Goal: Communication & Community: Answer question/provide support

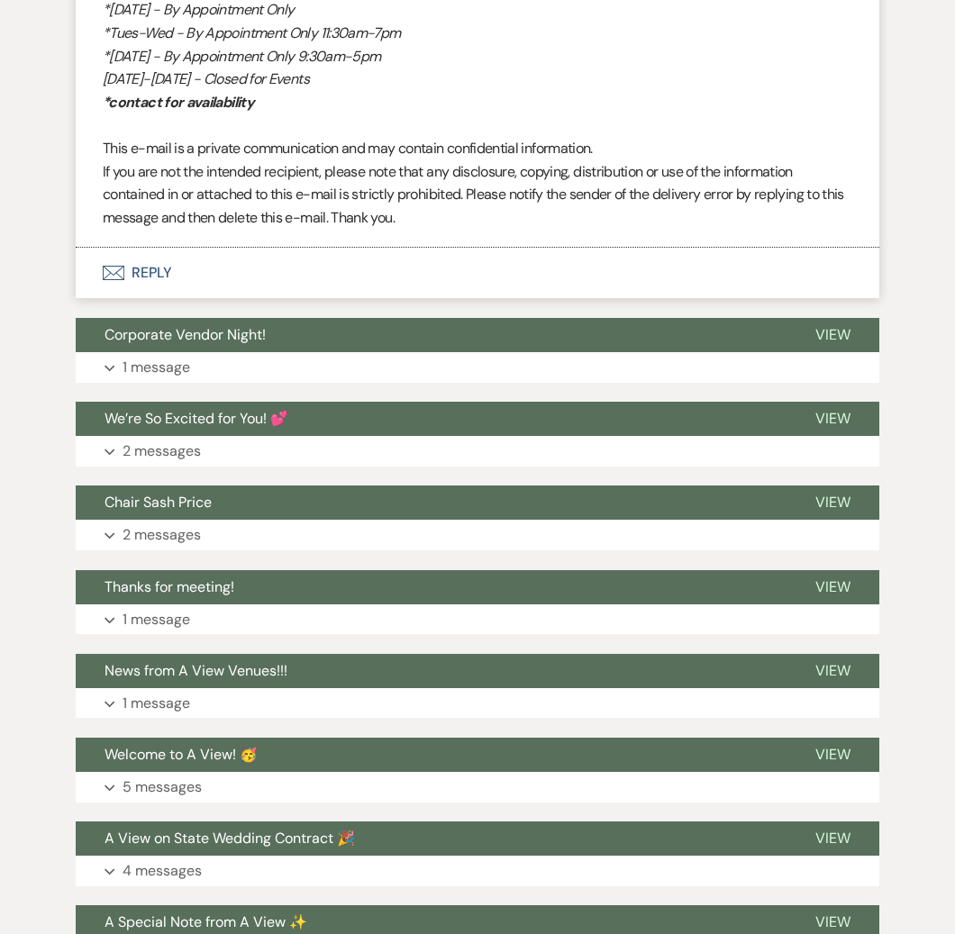
scroll to position [2862, 0]
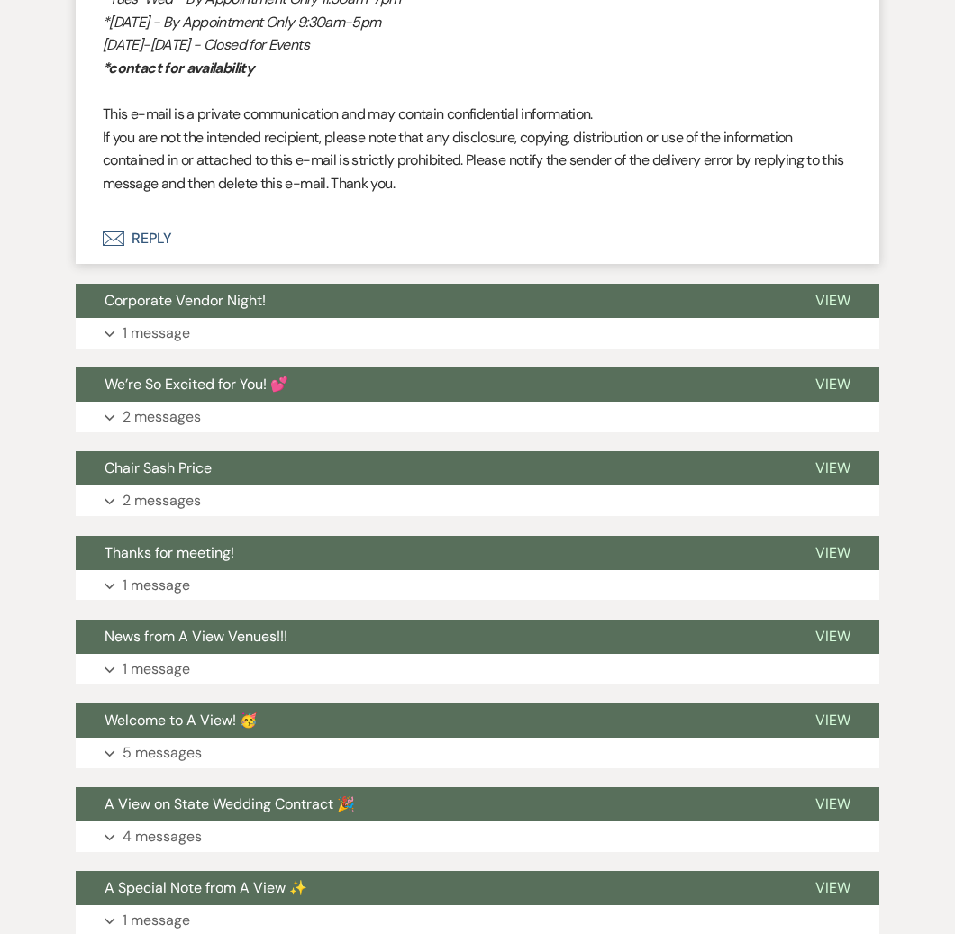
click at [143, 263] on button "Envelope Reply" at bounding box center [478, 239] width 804 height 50
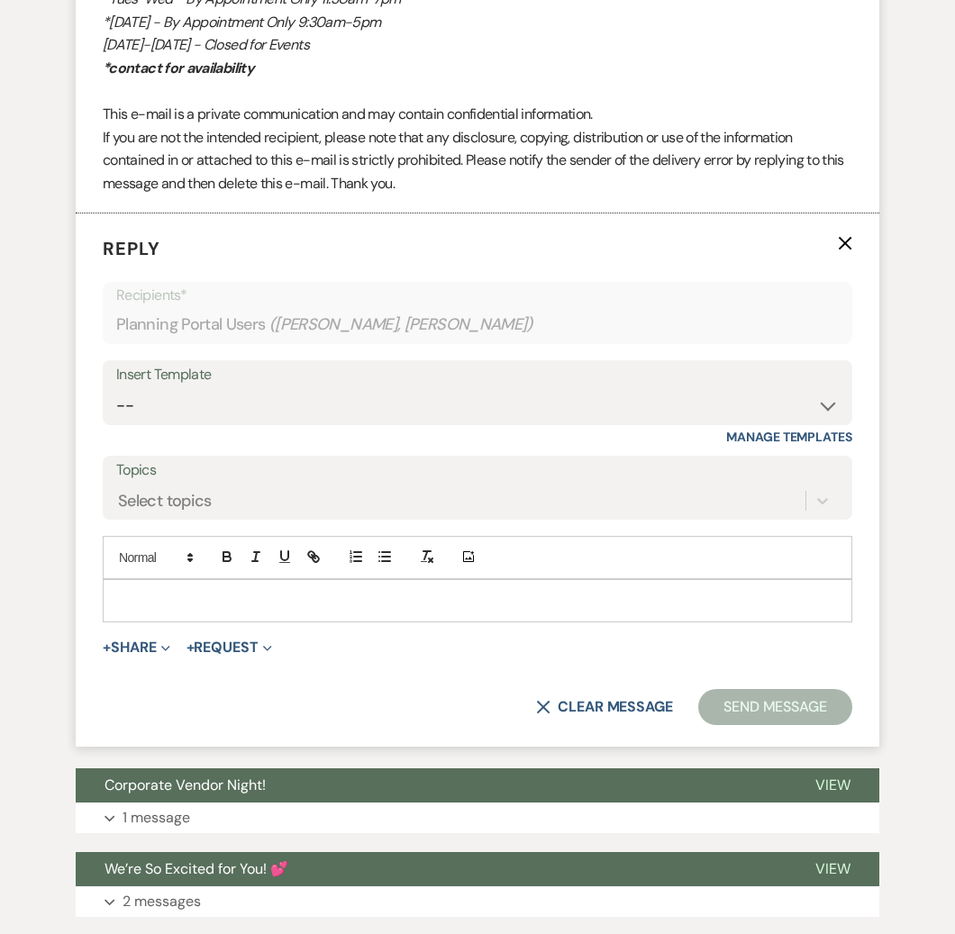
scroll to position [2876, 0]
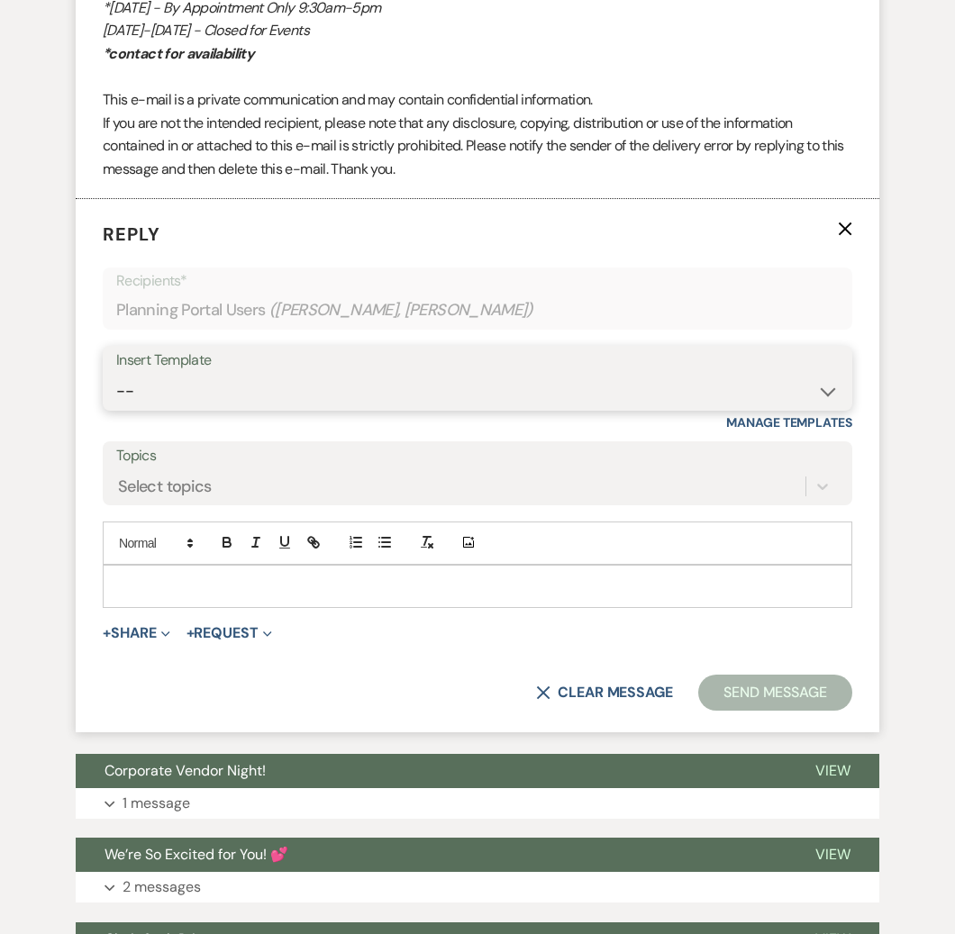
click at [665, 386] on select "-- Tour Confirmation Contract (Pre-Booked Leads) Out of office Inquiry Email Al…" at bounding box center [477, 391] width 723 height 35
select select "3704"
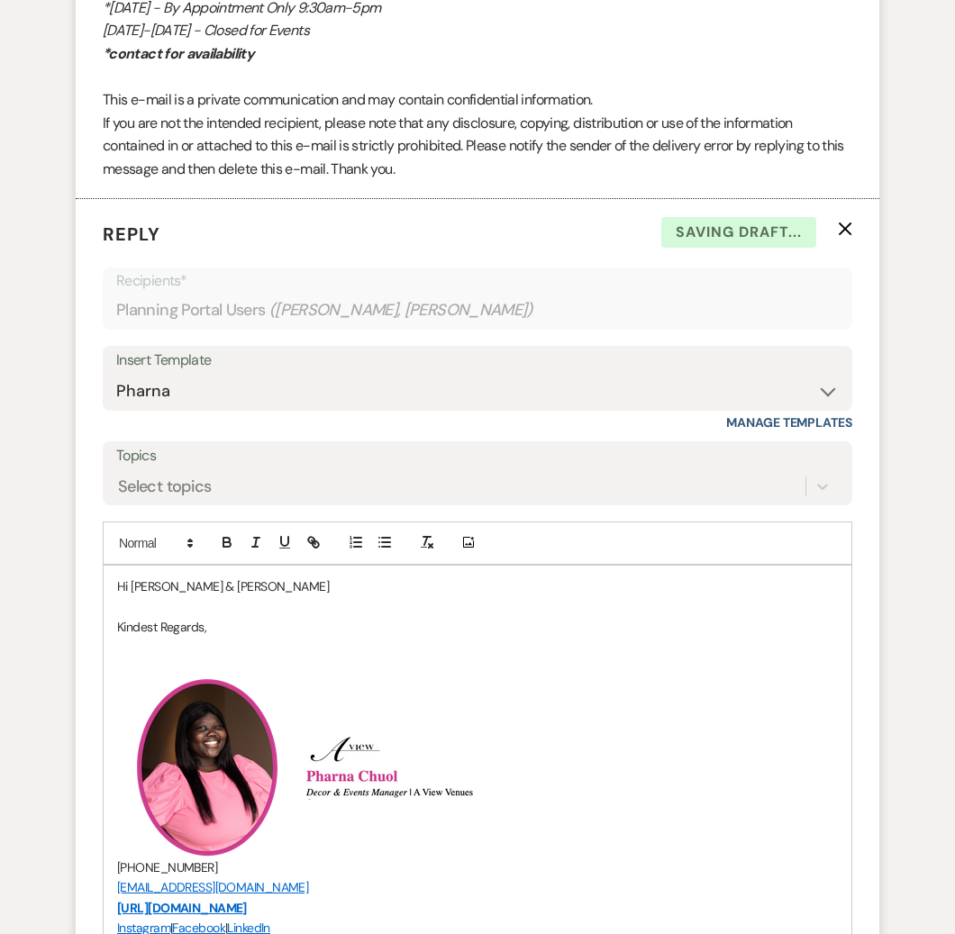
click at [240, 573] on div "Hi [PERSON_NAME] & [PERSON_NAME] Kindest Regards, ﻿ ﻿ ﻿ ﻿ [PHONE_NUMBER] [EMAIL…" at bounding box center [478, 878] width 748 height 625
click at [235, 595] on p "Hi [PERSON_NAME] & [PERSON_NAME]" at bounding box center [477, 587] width 721 height 20
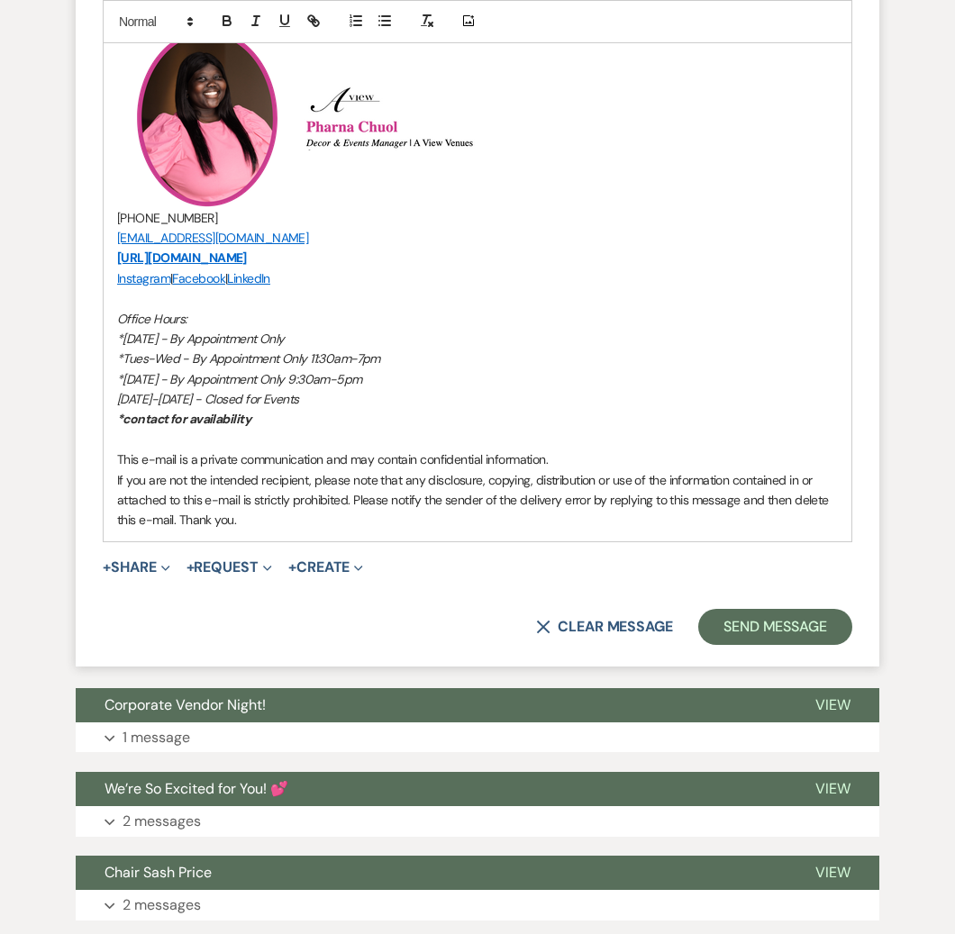
scroll to position [3588, 0]
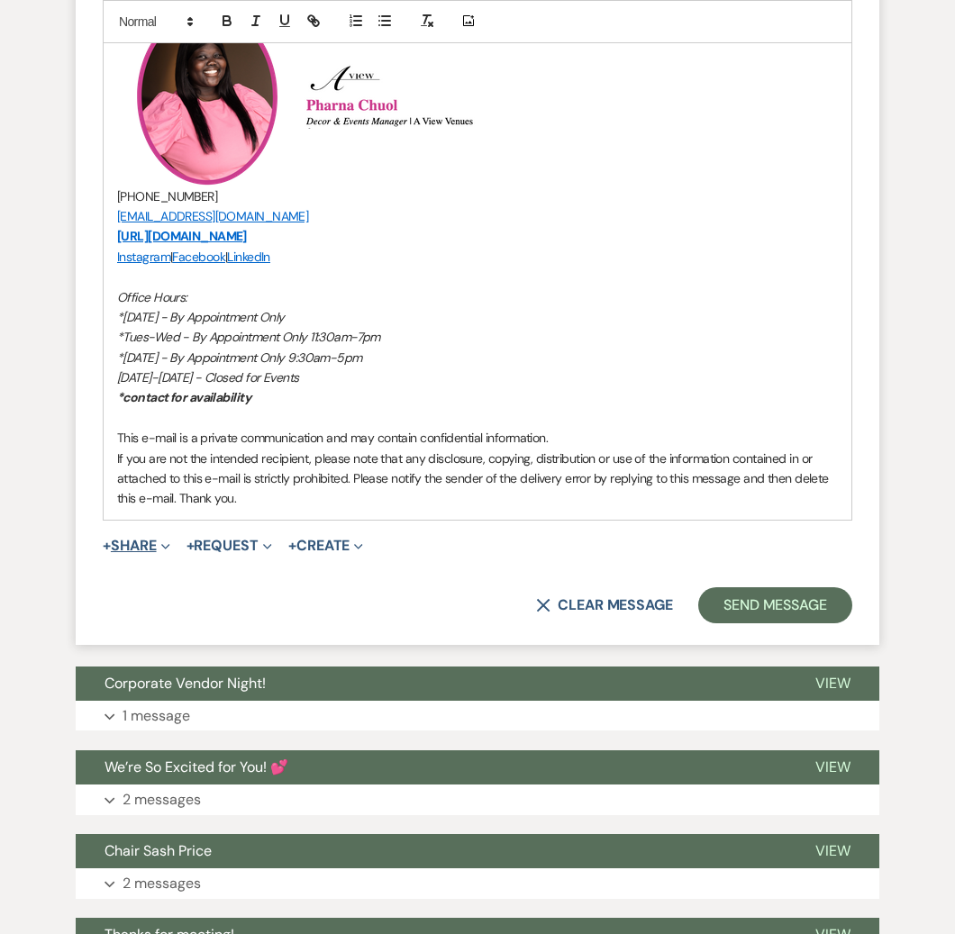
click at [168, 545] on icon "Expand" at bounding box center [165, 546] width 9 height 9
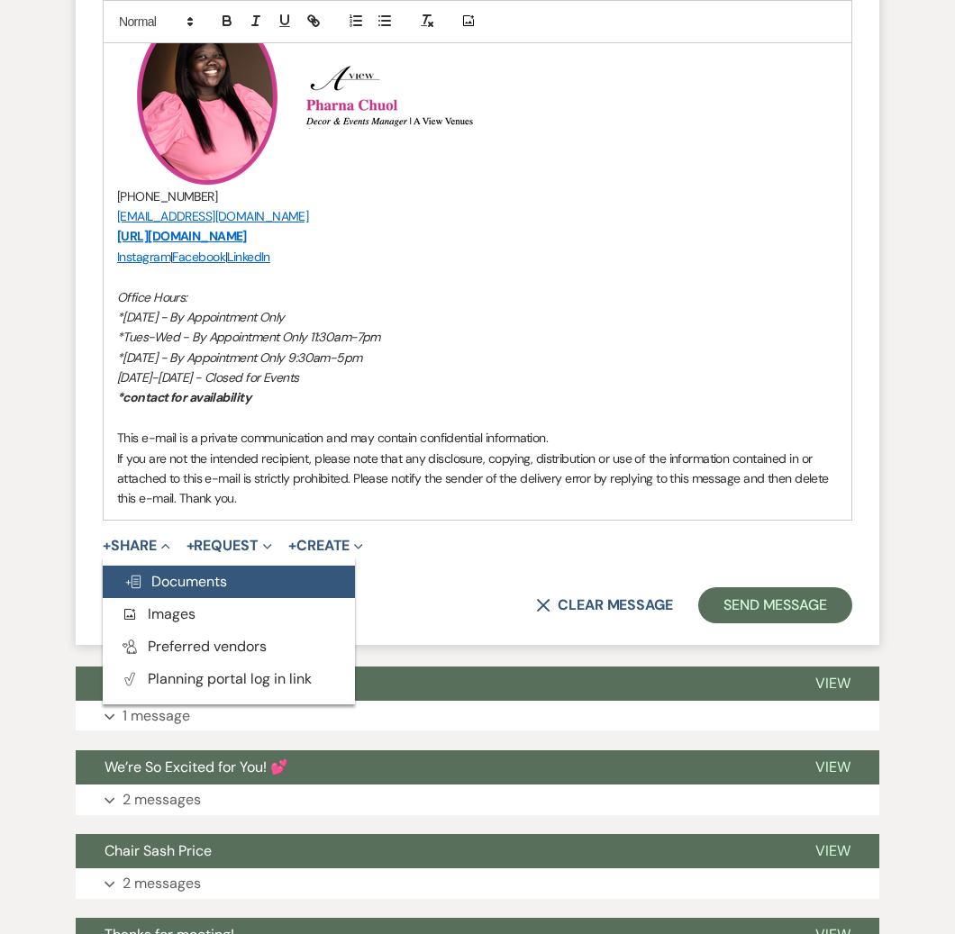
click at [168, 579] on span "Doc Upload Documents" at bounding box center [175, 581] width 103 height 19
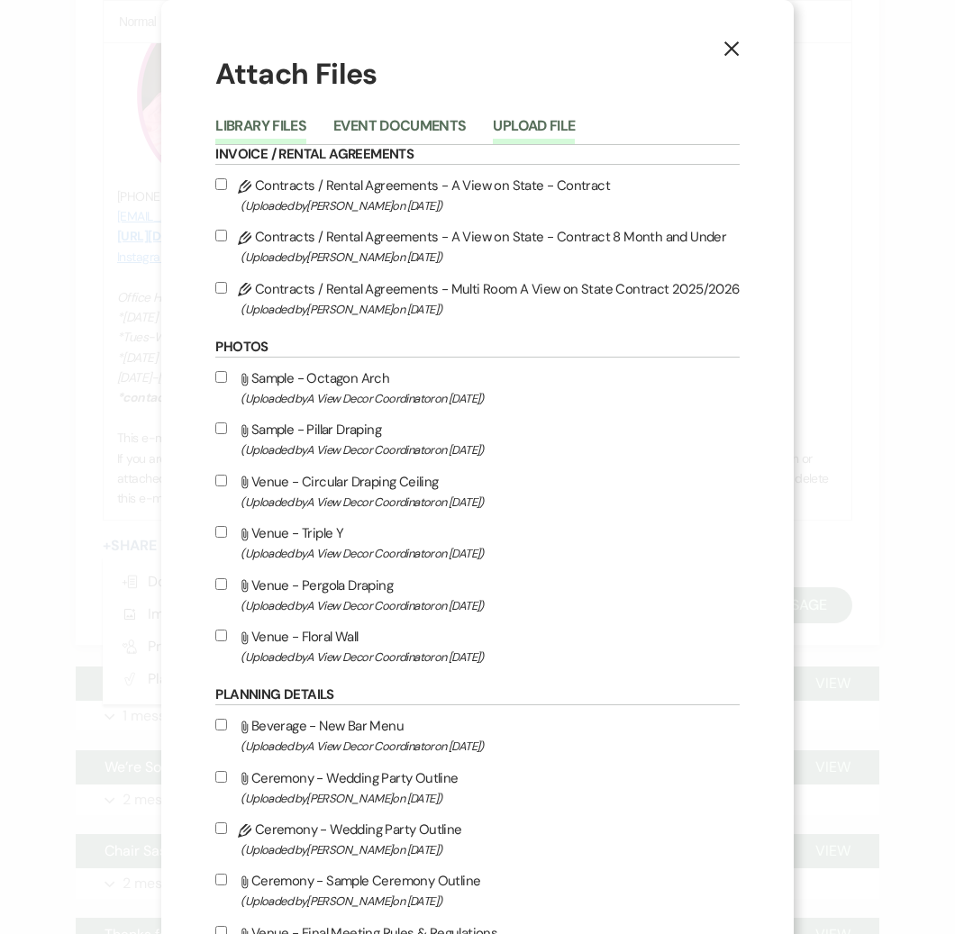
click at [514, 138] on button "Upload File" at bounding box center [534, 131] width 82 height 25
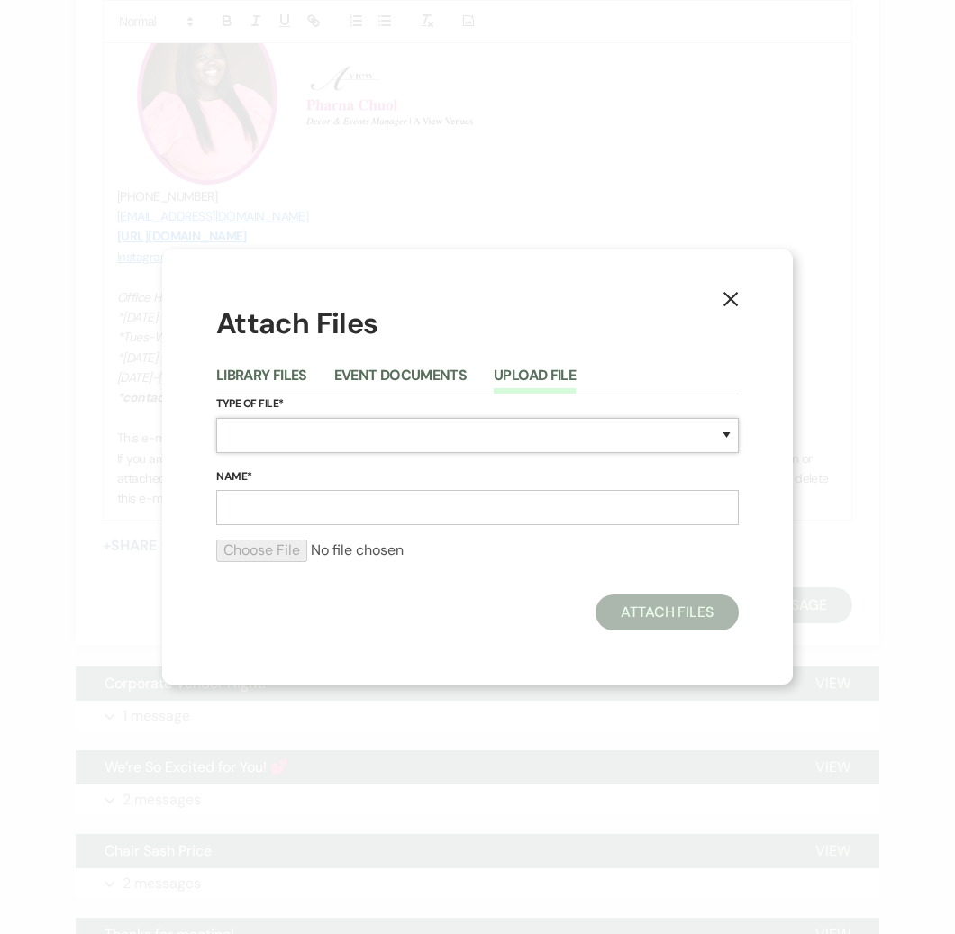
click at [377, 430] on select "Special Event Insurance Vendor Certificate of Insurance Contracts / Rental Agre…" at bounding box center [477, 435] width 523 height 35
select select "22"
click at [281, 506] on input "Name*" at bounding box center [477, 507] width 523 height 35
type input "Updated invoice"
click at [290, 531] on form "Type of File* Special Event Insurance Vendor Certificate of Insurance Contracts…" at bounding box center [477, 486] width 523 height 182
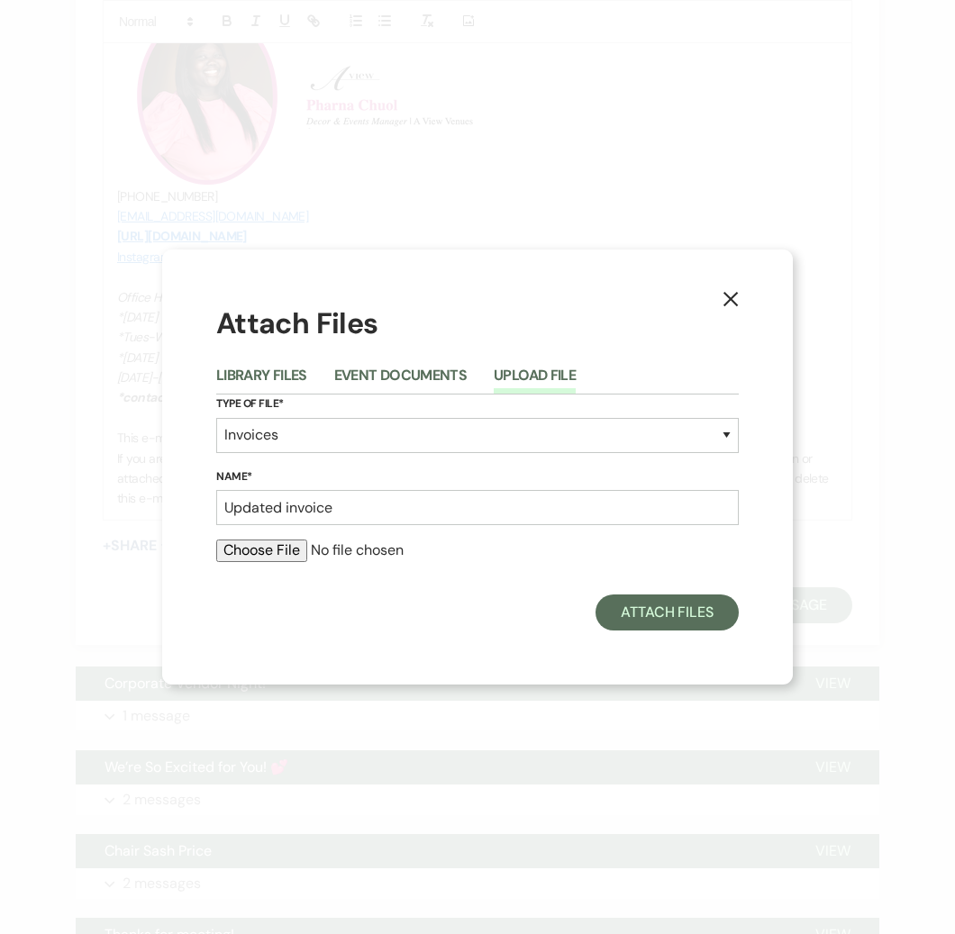
click at [280, 556] on input "file" at bounding box center [477, 551] width 523 height 22
type input "C:\fakepath\[PERSON_NAME]pdf"
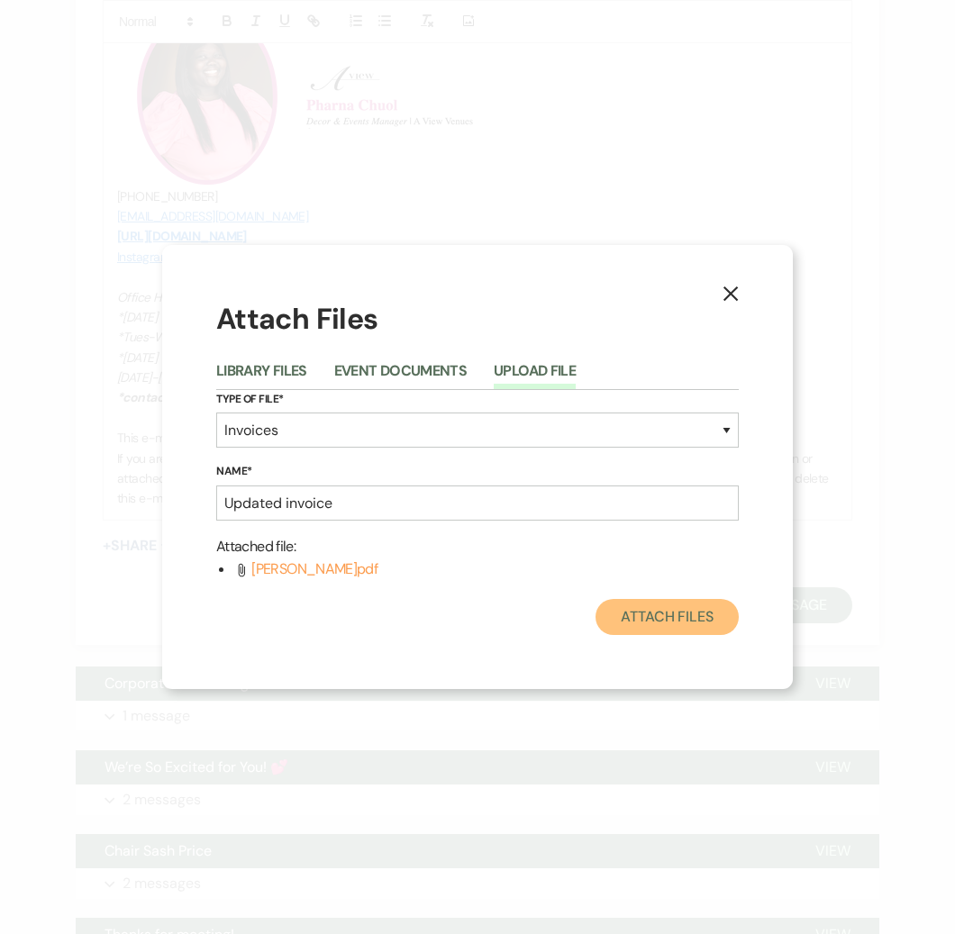
click at [715, 622] on button "Attach Files" at bounding box center [667, 617] width 143 height 36
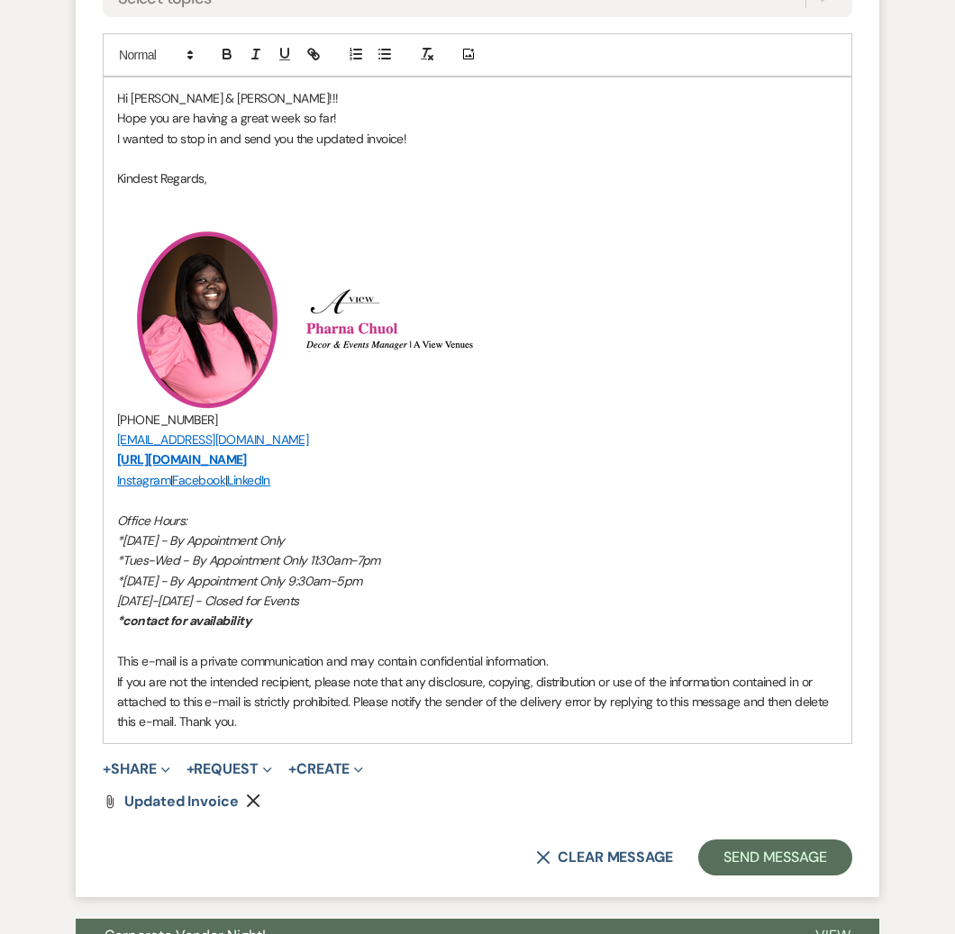
scroll to position [3366, 0]
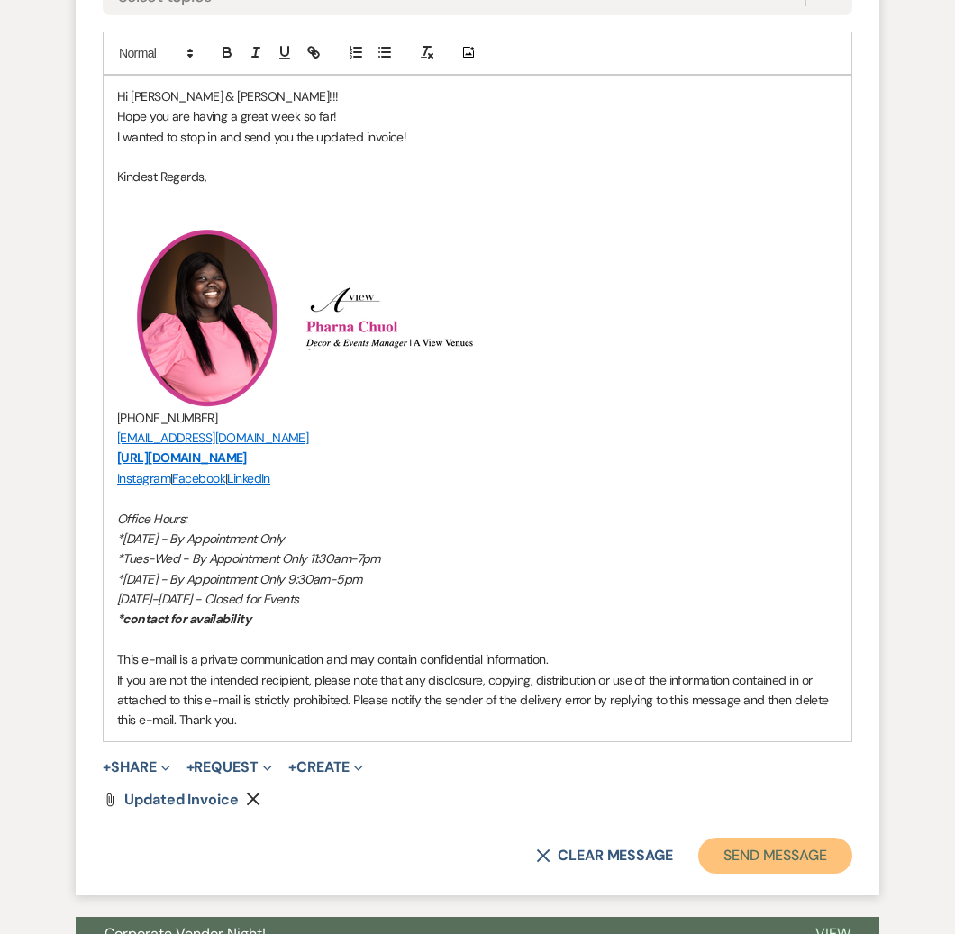
click at [770, 857] on button "Send Message" at bounding box center [775, 856] width 154 height 36
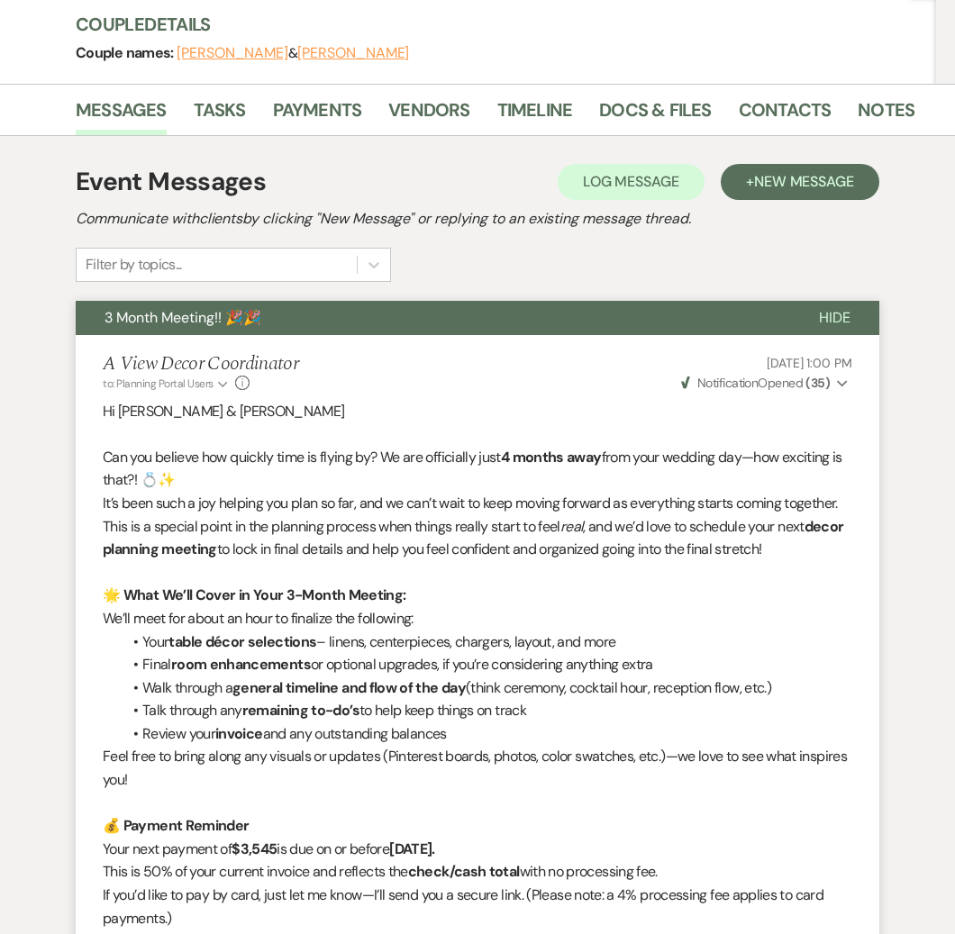
scroll to position [0, 0]
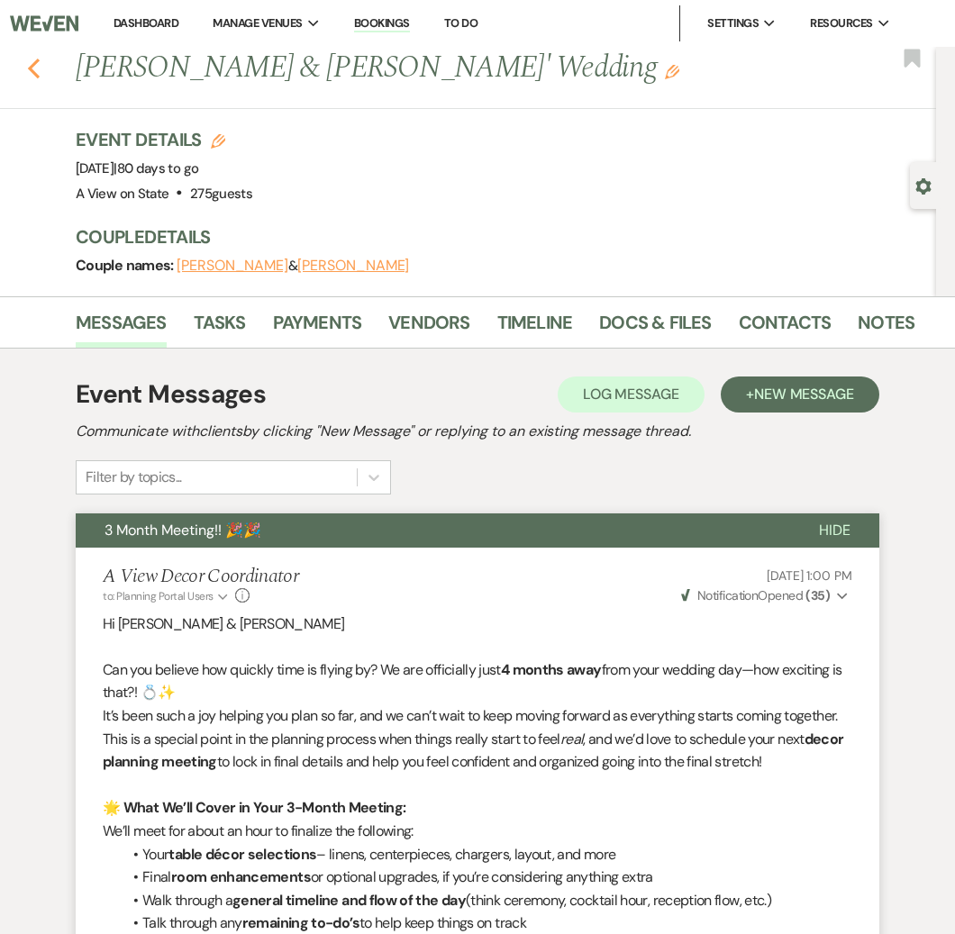
click at [31, 63] on icon "Previous" at bounding box center [34, 69] width 14 height 22
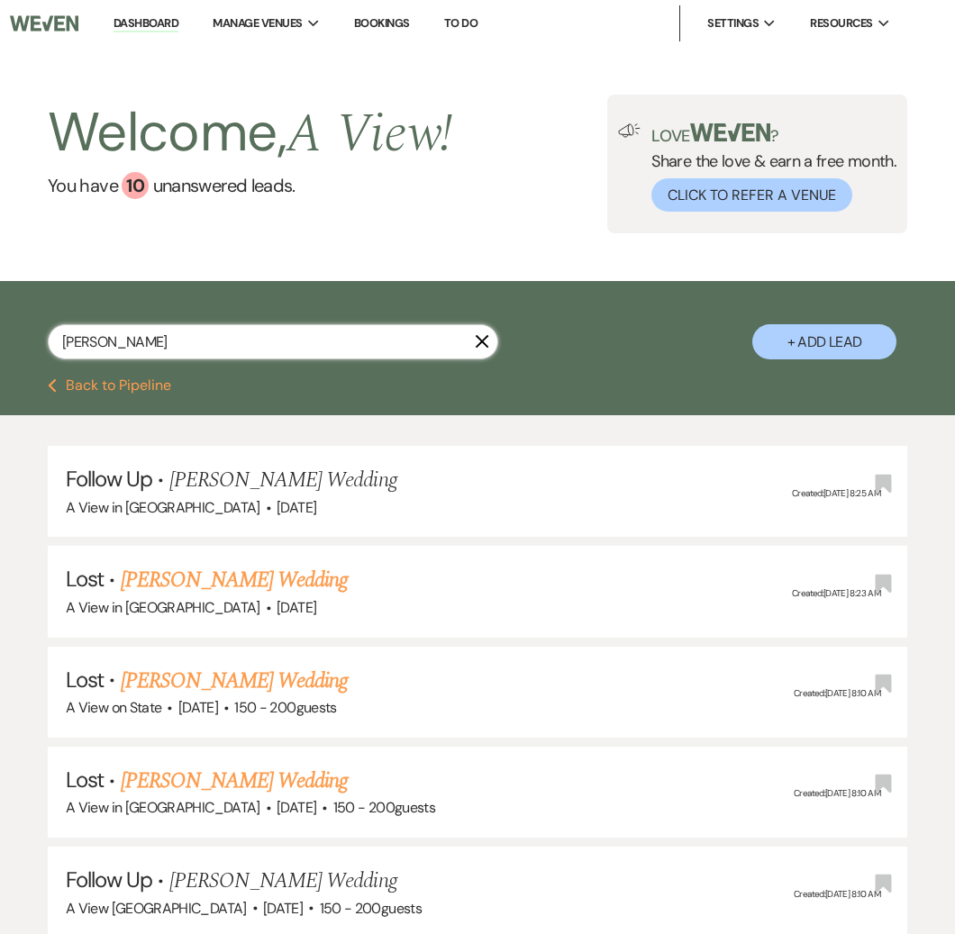
click at [219, 341] on input "[PERSON_NAME]" at bounding box center [273, 341] width 451 height 35
click at [219, 340] on input "[PERSON_NAME]" at bounding box center [273, 341] width 451 height 35
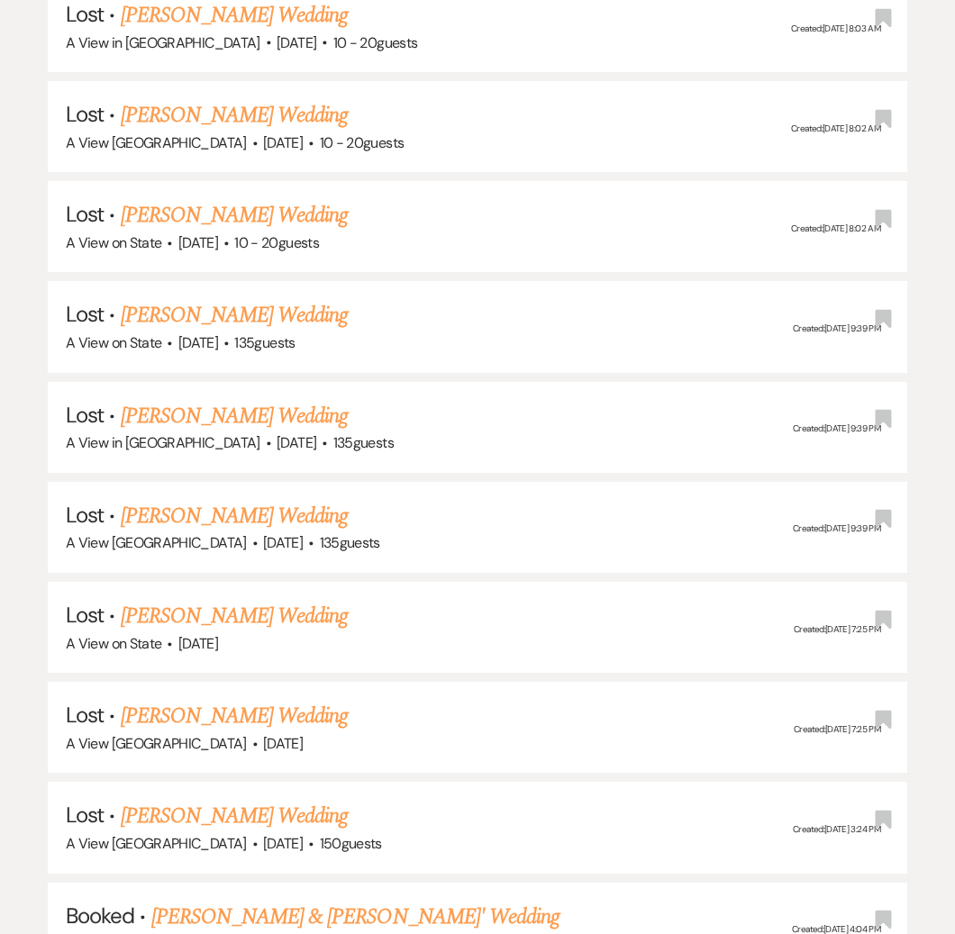
scroll to position [254, 0]
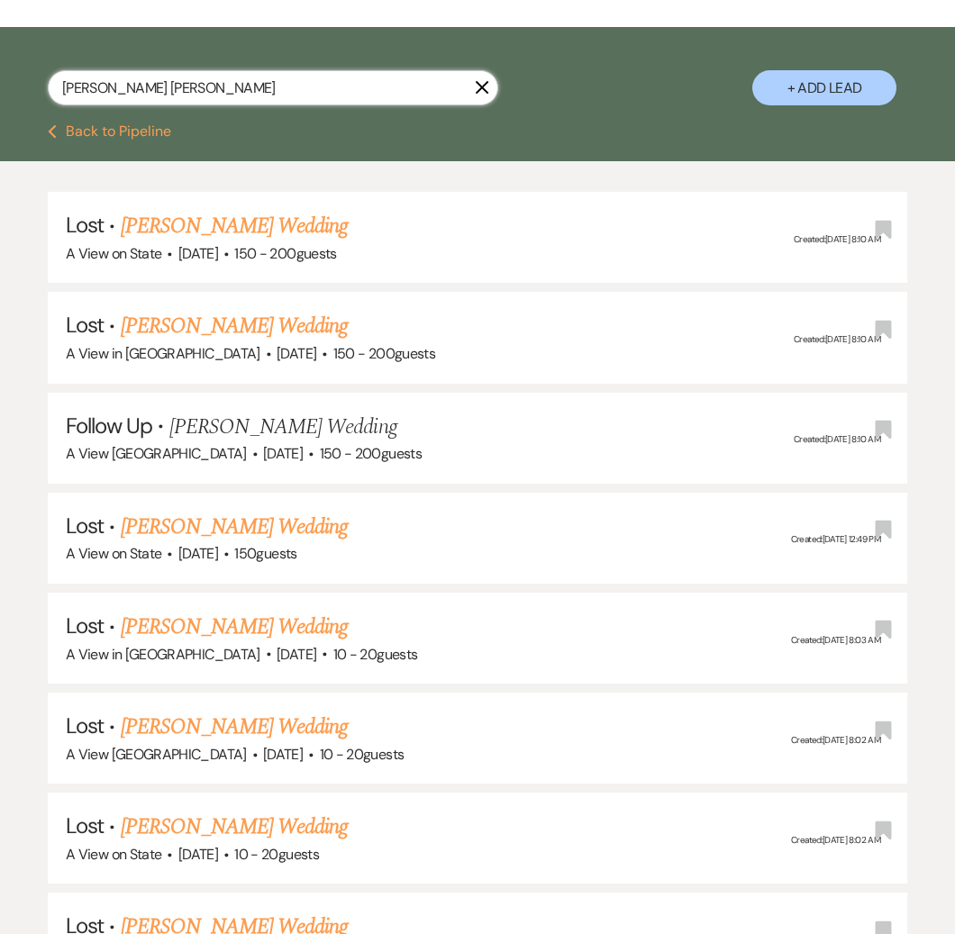
drag, startPoint x: 95, startPoint y: 87, endPoint x: 3, endPoint y: 86, distance: 91.9
click at [4, 87] on div "[PERSON_NAME] [PERSON_NAME] X + Add Lead" at bounding box center [477, 78] width 955 height 84
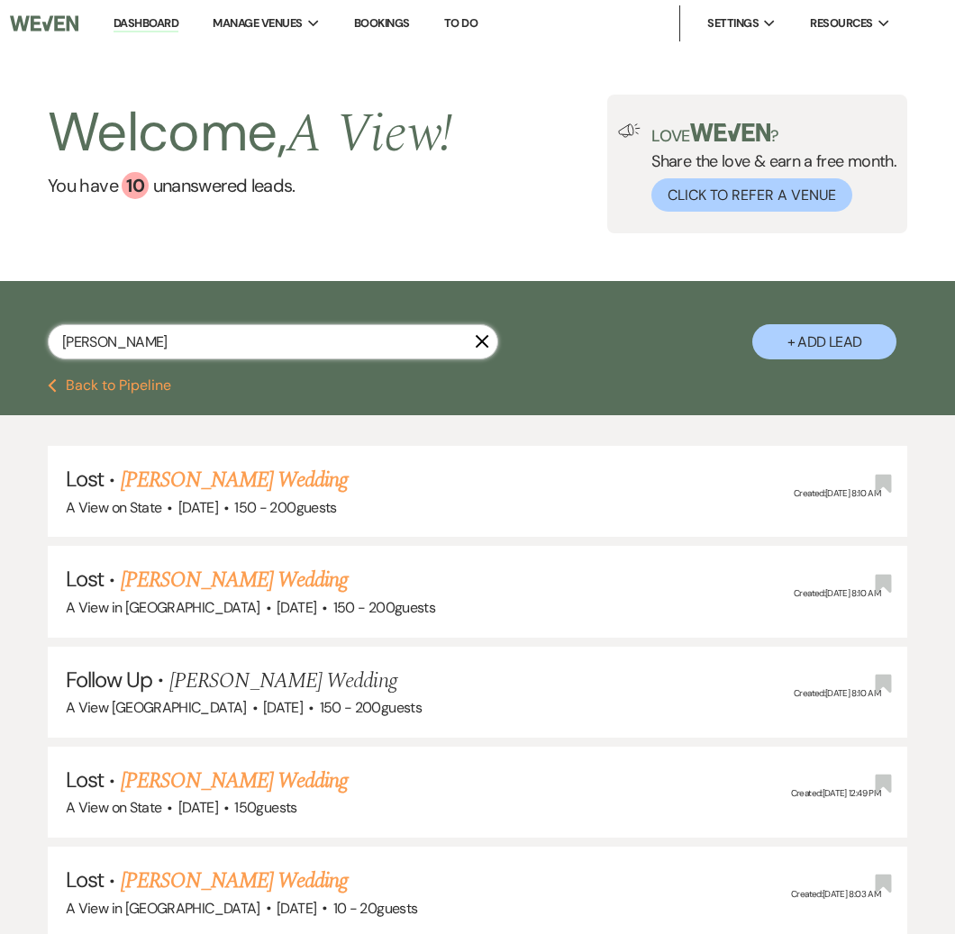
type input "[PERSON_NAME]"
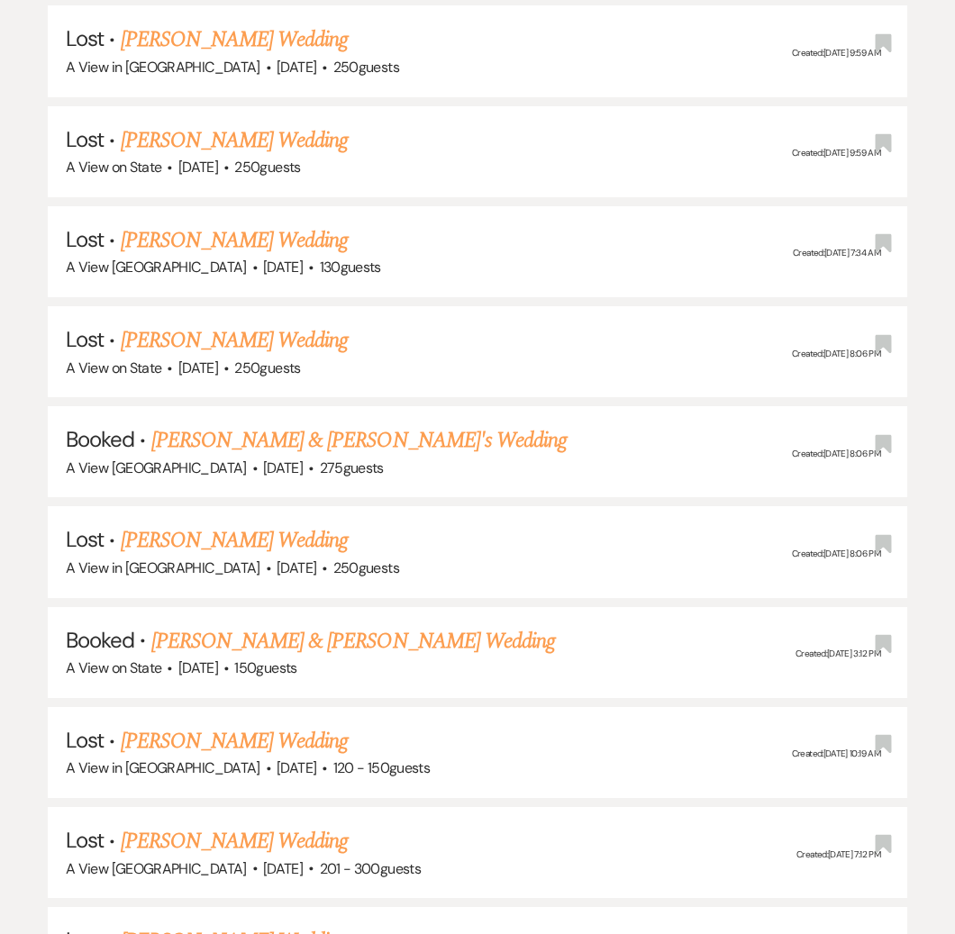
scroll to position [3249, 0]
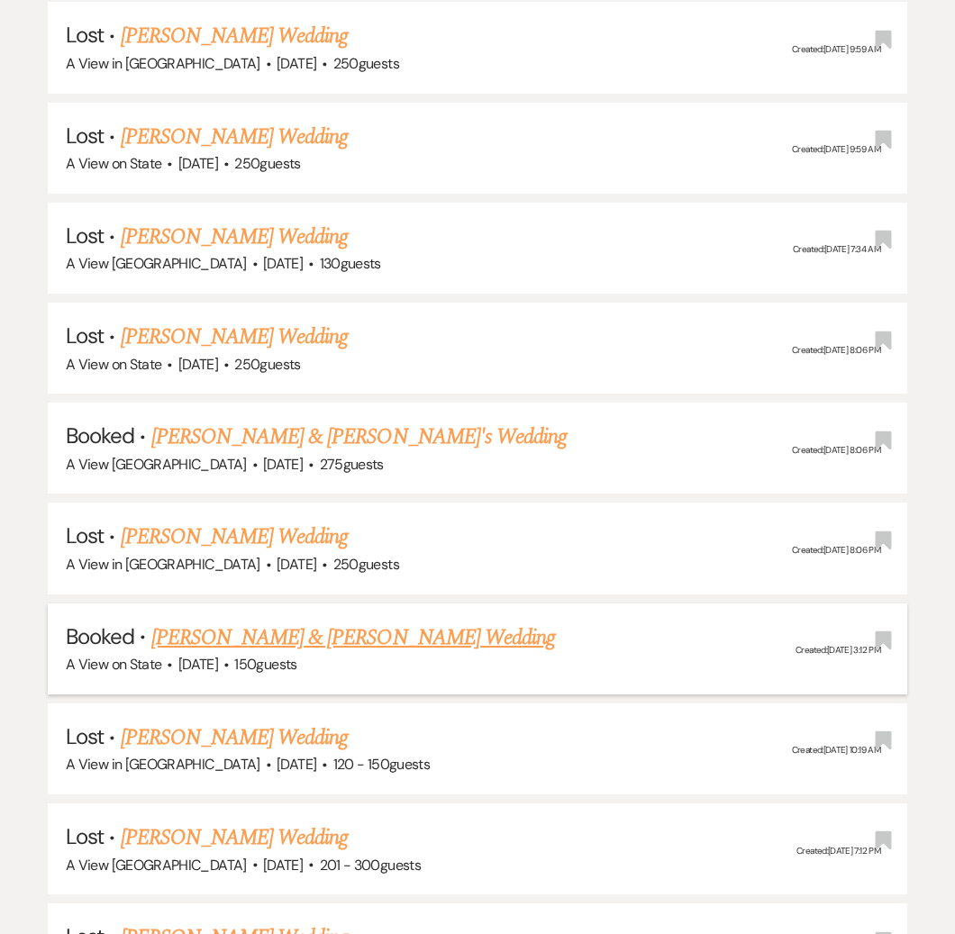
click at [296, 622] on link "[PERSON_NAME] & [PERSON_NAME] Wedding" at bounding box center [353, 638] width 404 height 32
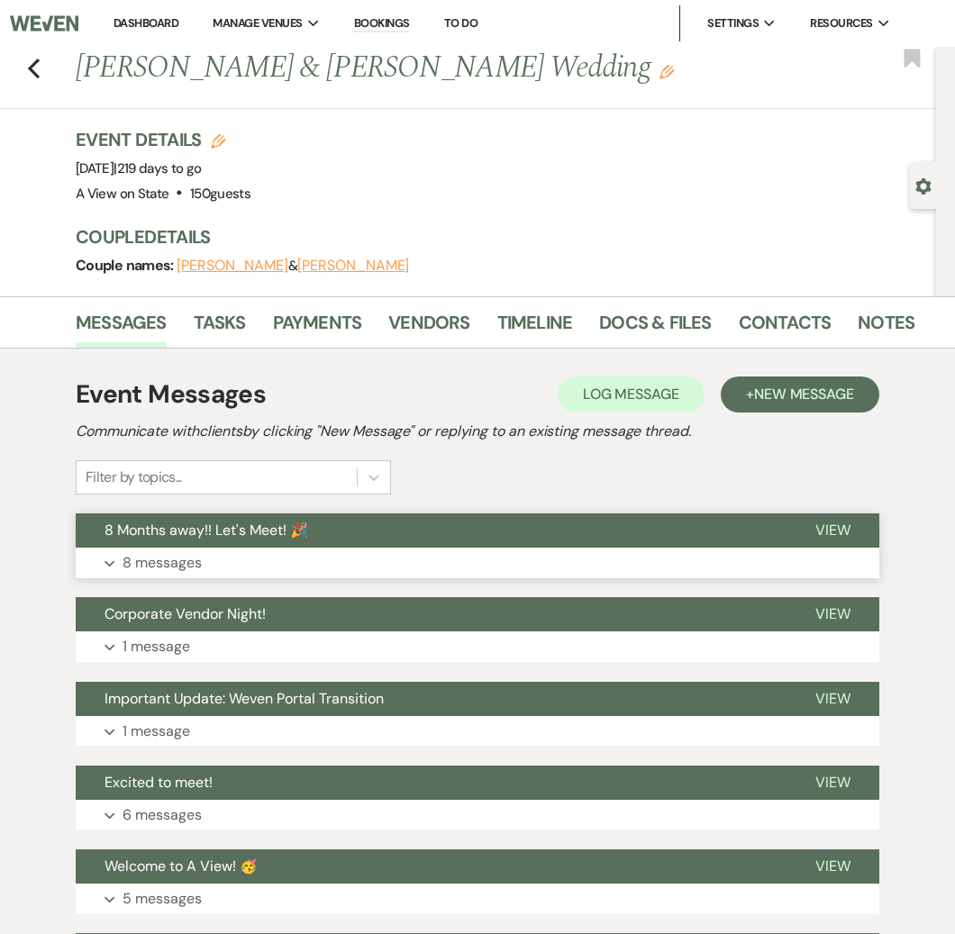
click at [335, 518] on button "8 Months away!! Let's Meet! 🎉" at bounding box center [431, 531] width 711 height 34
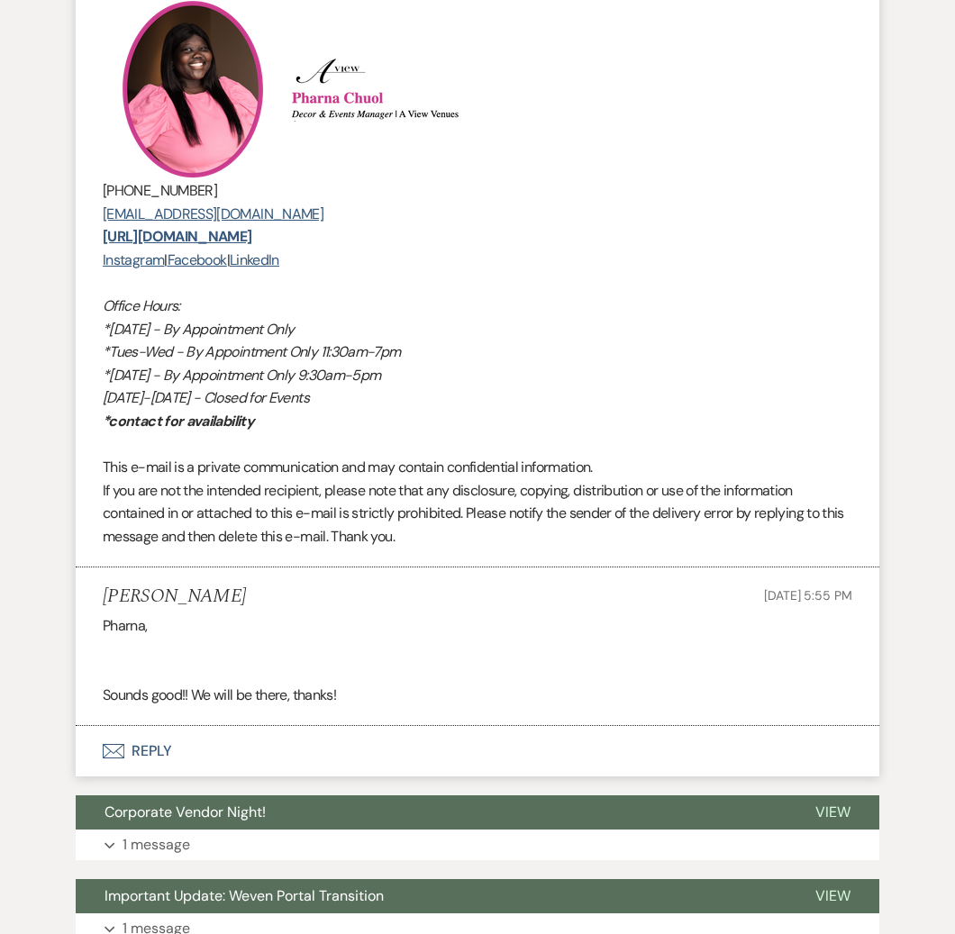
scroll to position [4343, 0]
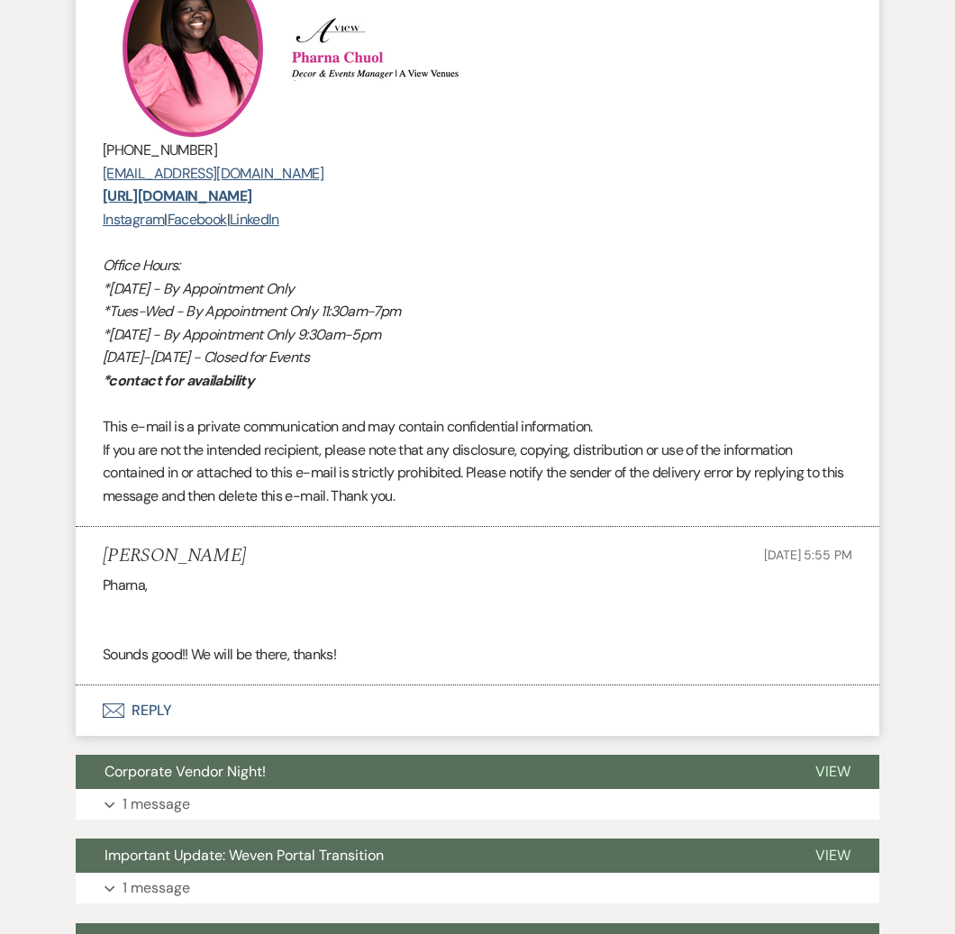
click at [149, 720] on button "Envelope Reply" at bounding box center [478, 711] width 804 height 50
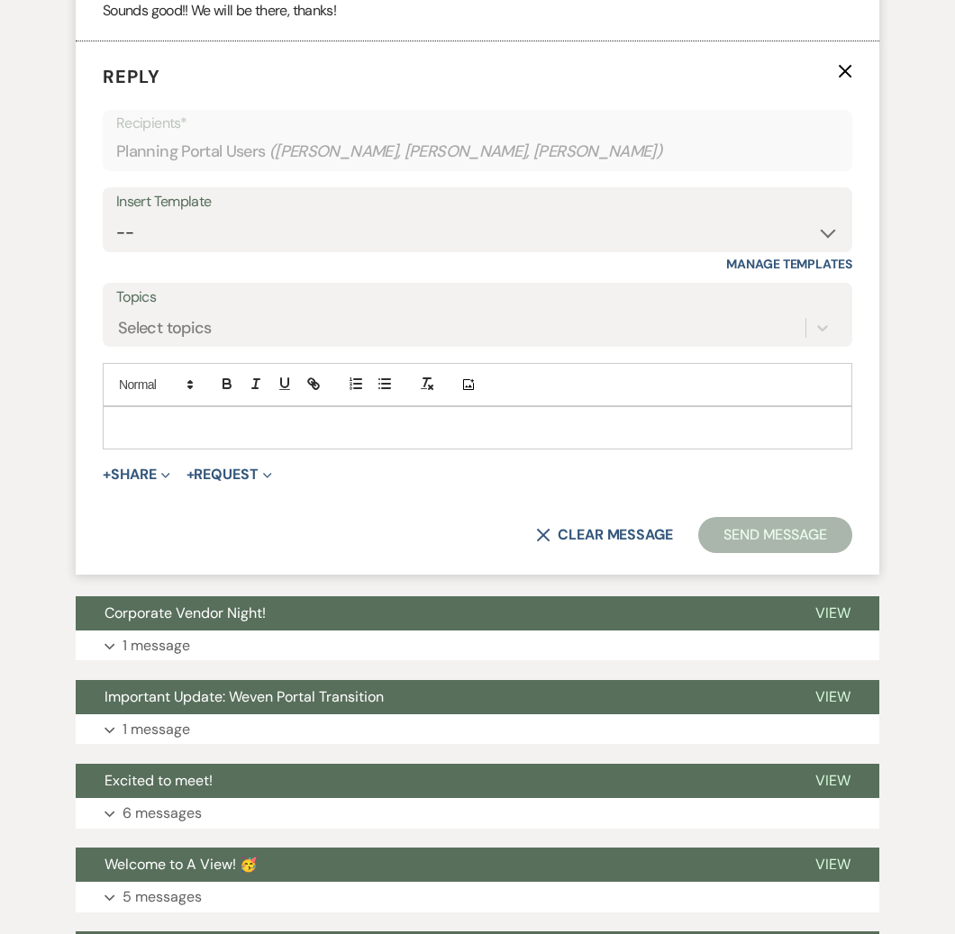
scroll to position [5022, 0]
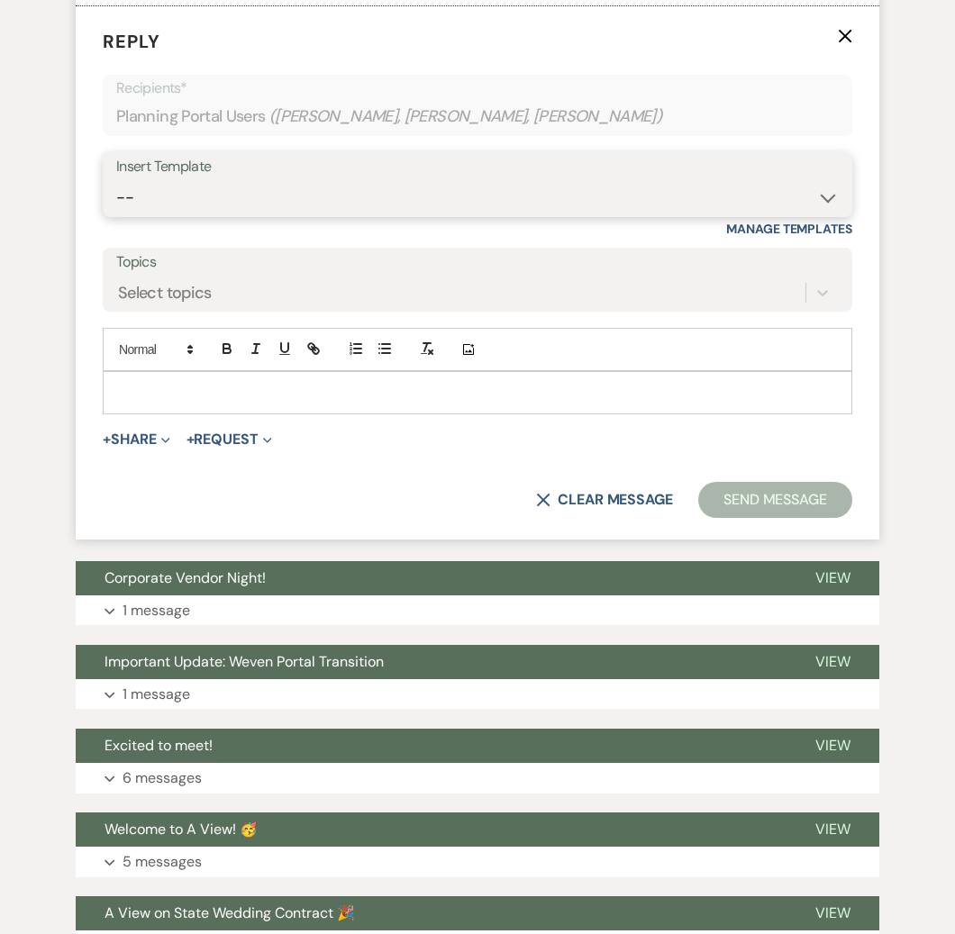
click at [528, 202] on select "-- Tour Confirmation Contract (Pre-Booked Leads) Out of office Inquiry Email Al…" at bounding box center [477, 197] width 723 height 35
select select "3704"
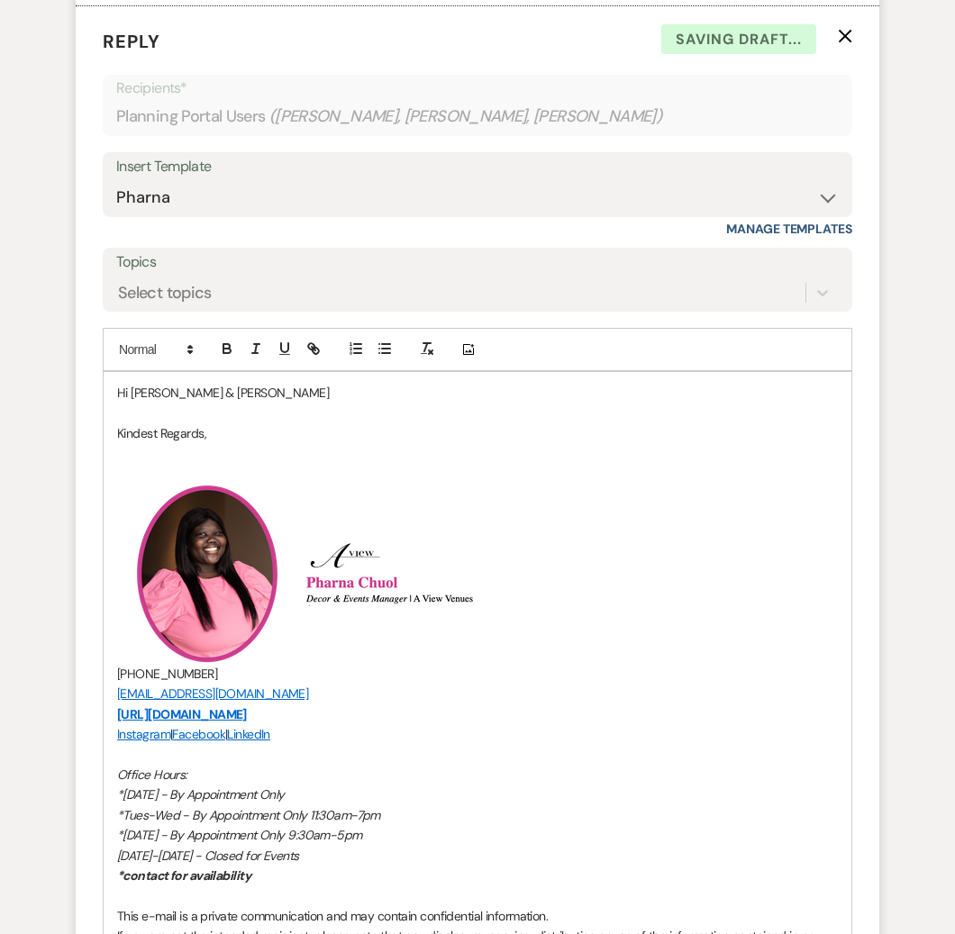
click at [243, 402] on p "Hi [PERSON_NAME] & [PERSON_NAME]" at bounding box center [477, 393] width 721 height 20
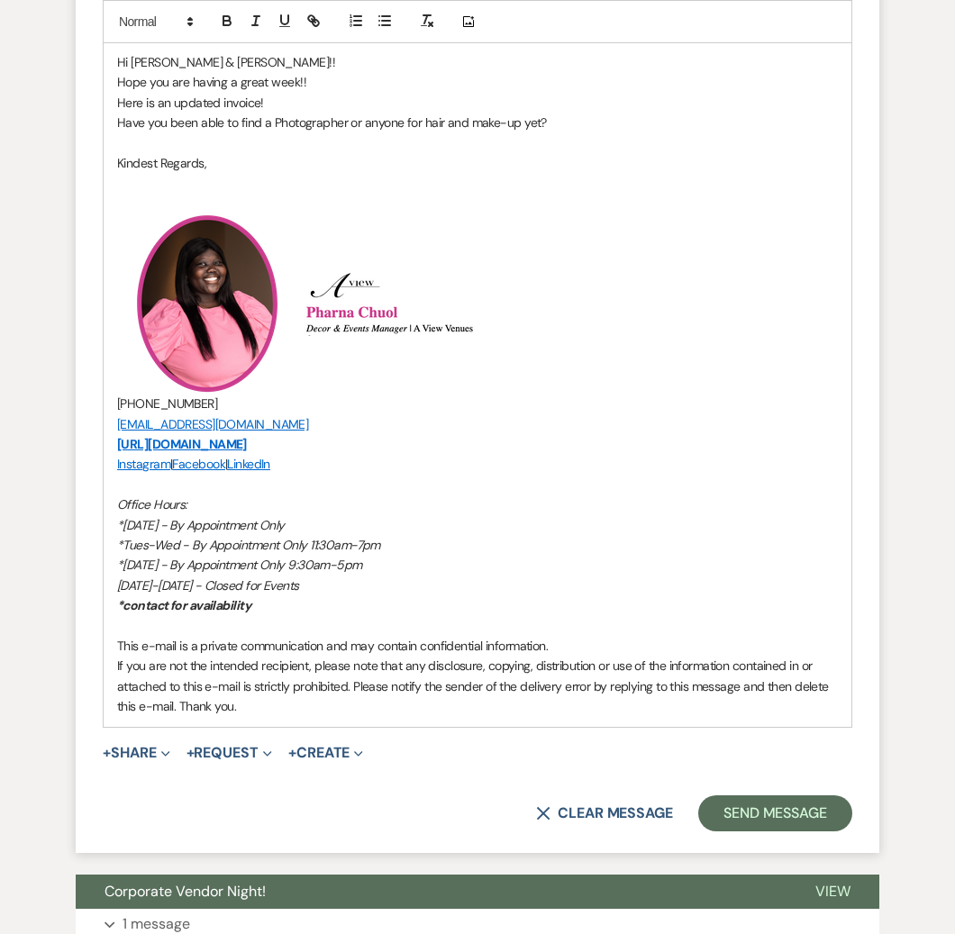
scroll to position [5359, 0]
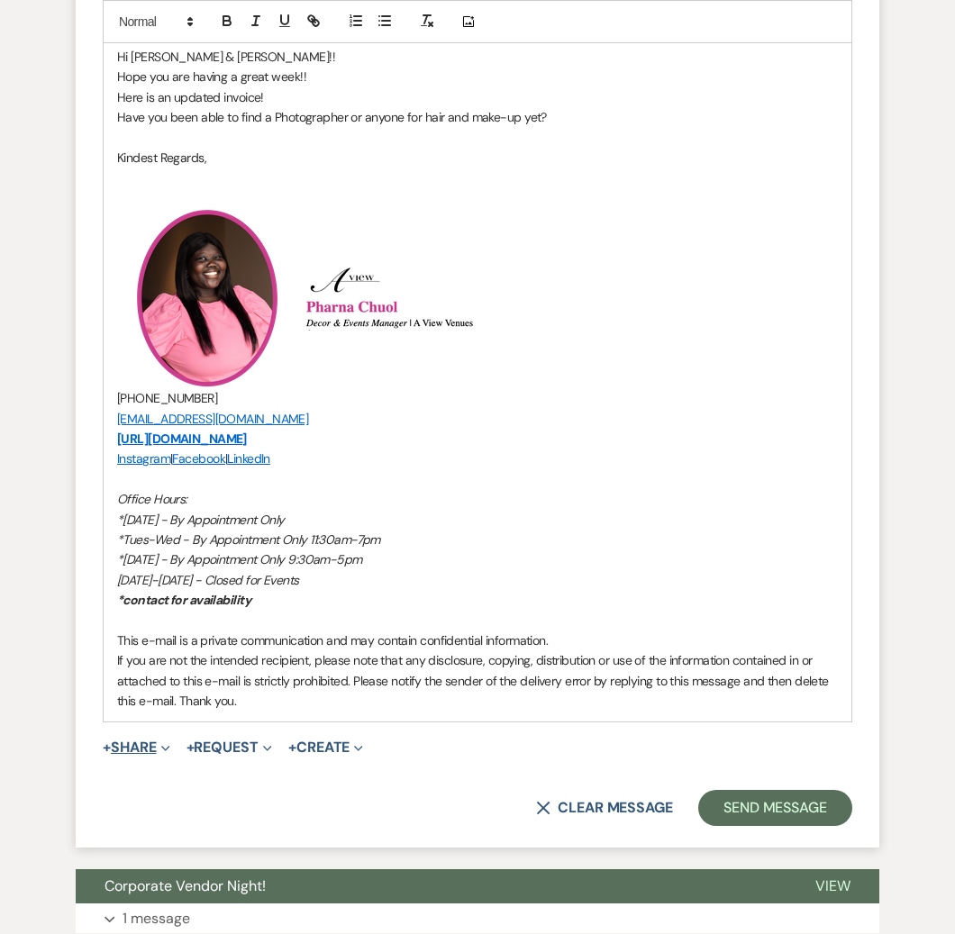
click at [163, 744] on span "Expand" at bounding box center [164, 747] width 14 height 19
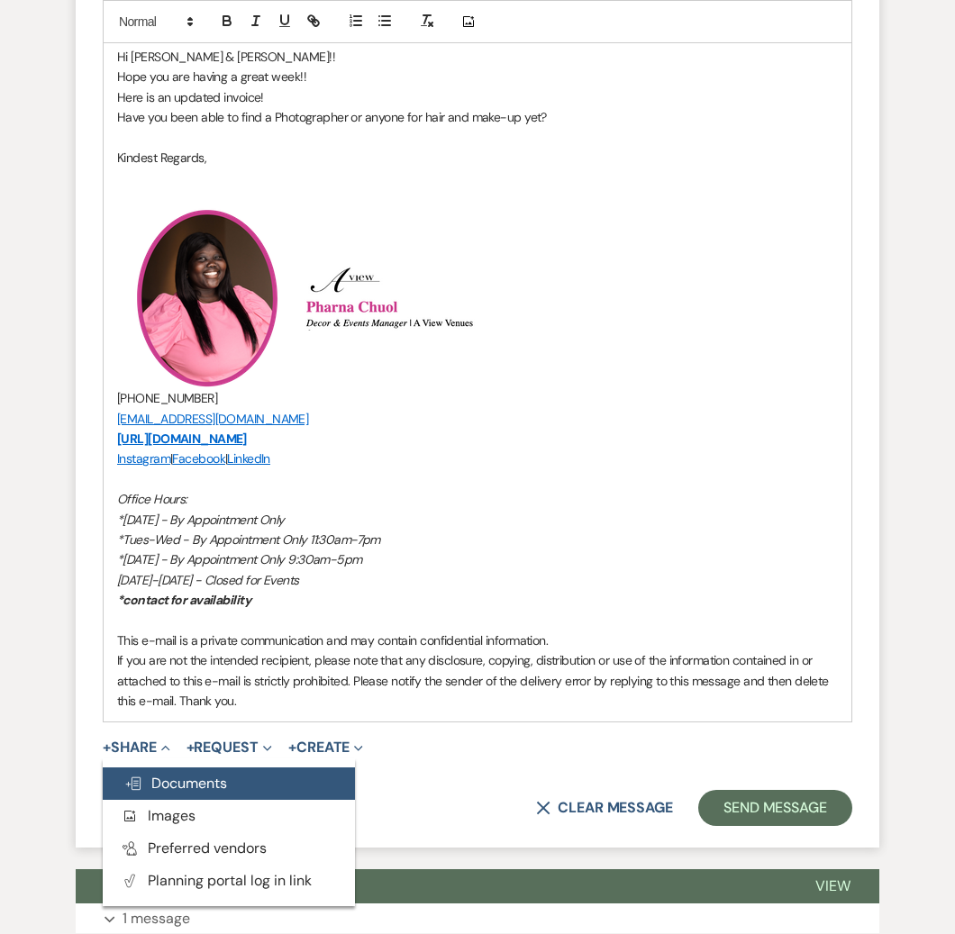
click at [187, 785] on span "Doc Upload Documents" at bounding box center [175, 783] width 103 height 19
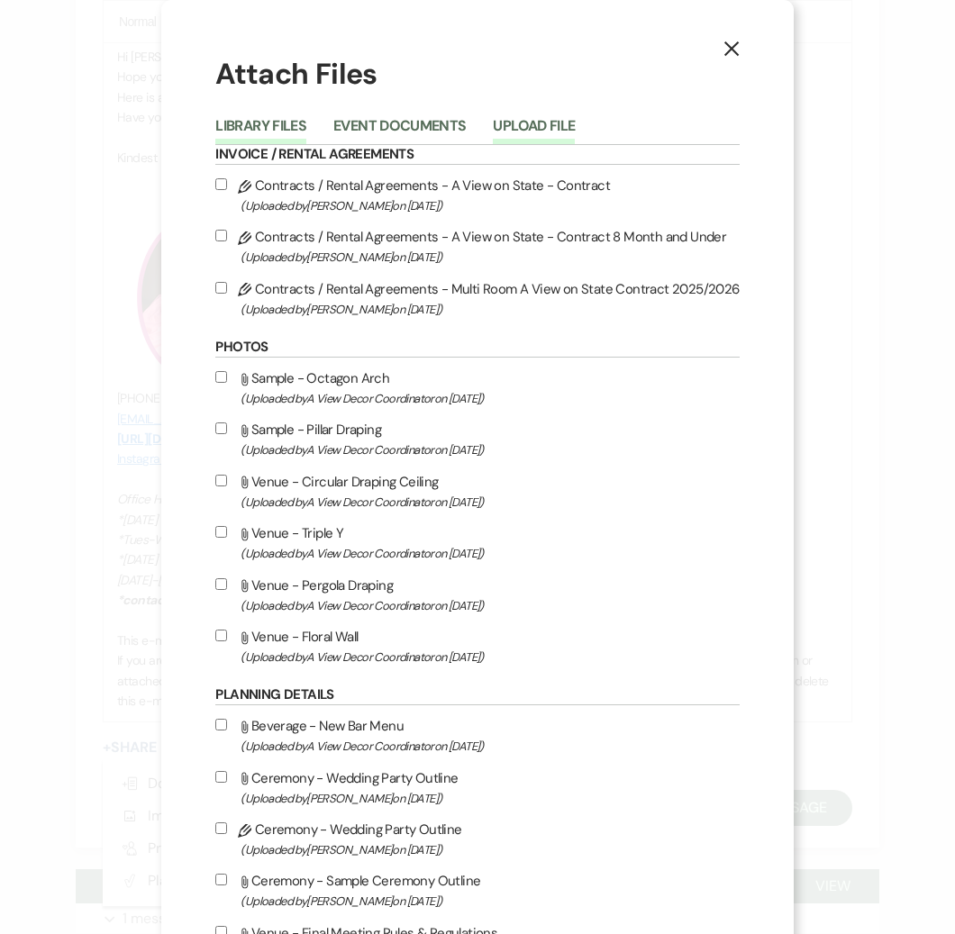
click at [524, 121] on button "Upload File" at bounding box center [534, 131] width 82 height 25
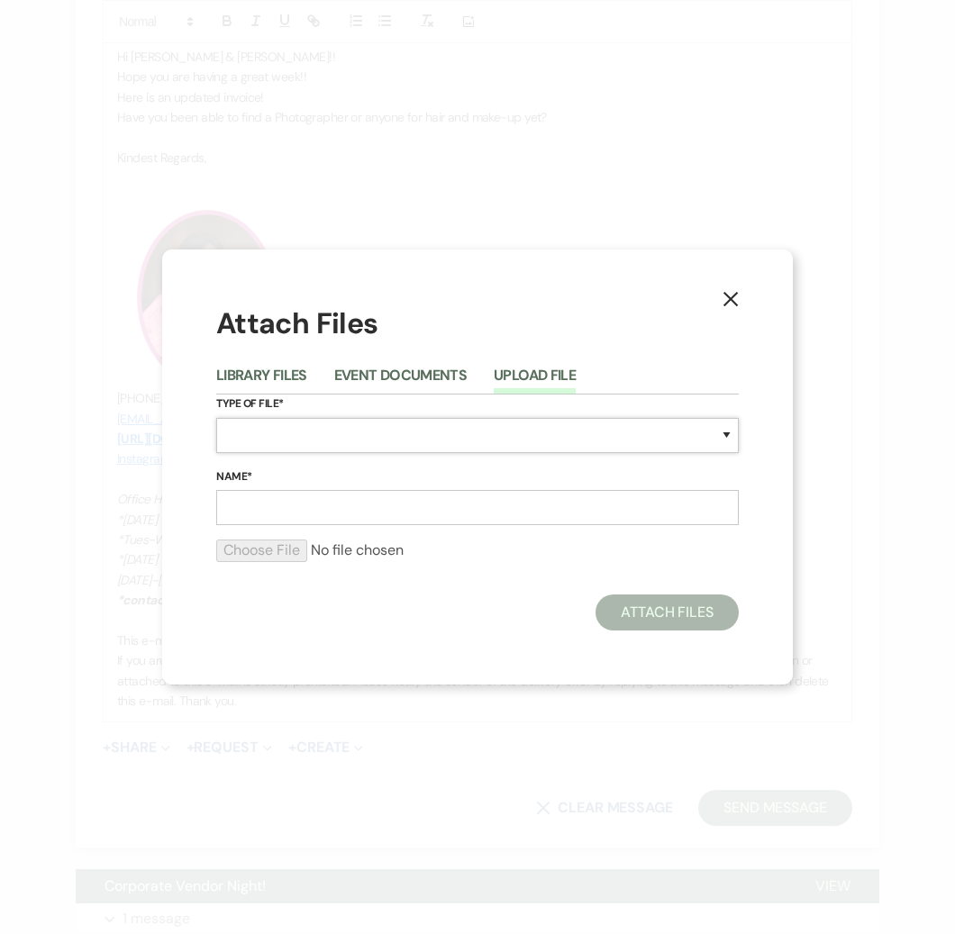
click at [386, 428] on select "Special Event Insurance Vendor Certificate of Insurance Contracts / Rental Agre…" at bounding box center [477, 435] width 523 height 35
select select "22"
click at [301, 504] on input "Name*" at bounding box center [477, 507] width 523 height 35
click at [377, 506] on input "Name*" at bounding box center [477, 507] width 523 height 35
type input "Updated invoice"
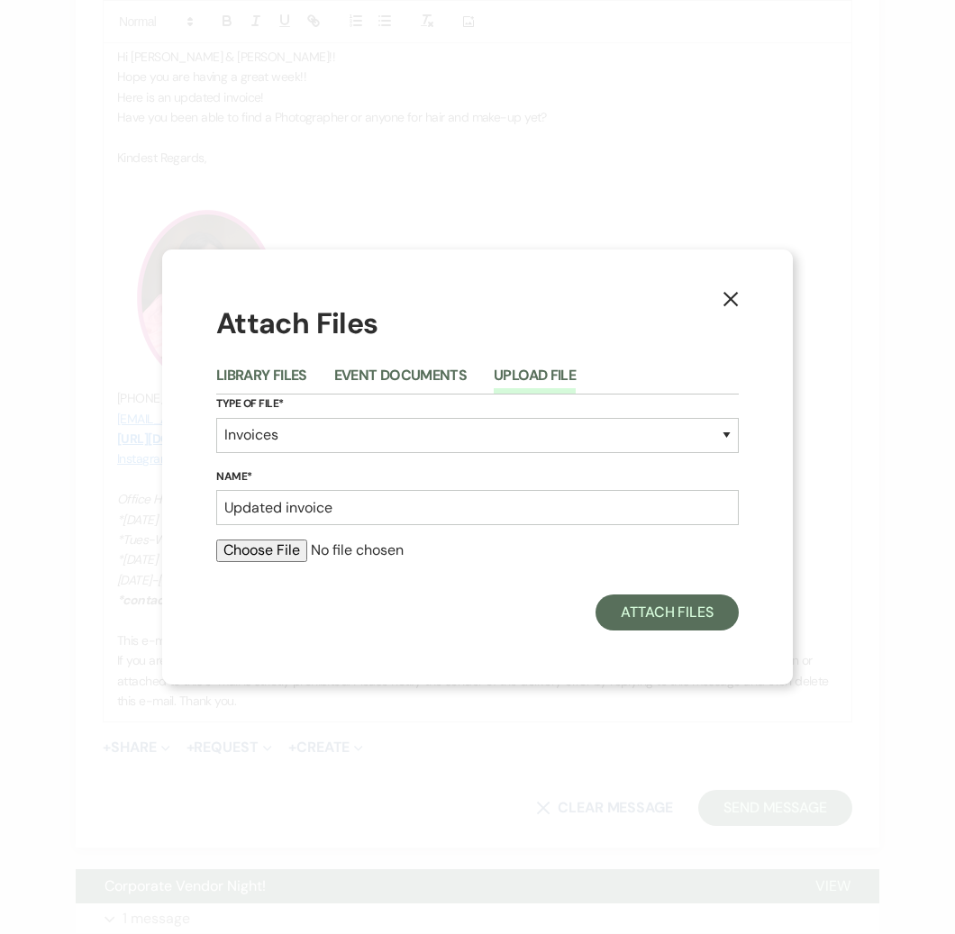
click at [259, 547] on input "file" at bounding box center [477, 551] width 523 height 22
type input "C:\fakepath\[PERSON_NAME] & [PERSON_NAME] .pdf"
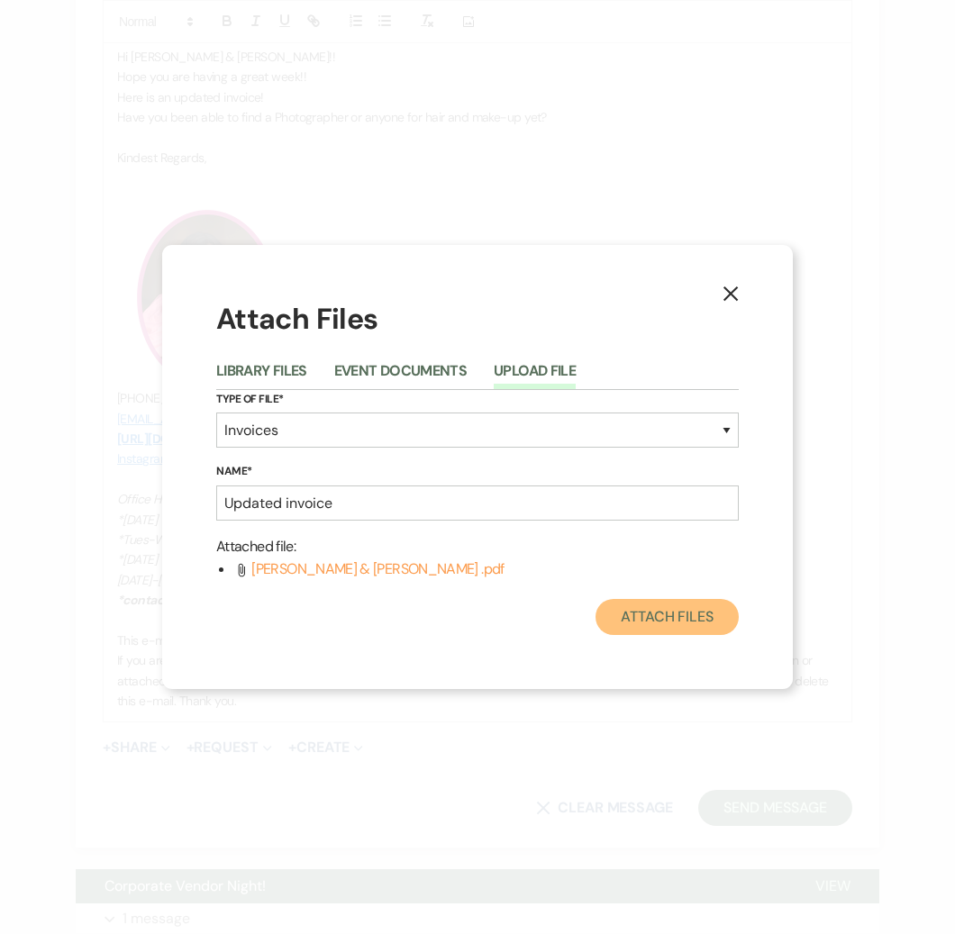
click at [715, 607] on button "Attach Files" at bounding box center [667, 617] width 143 height 36
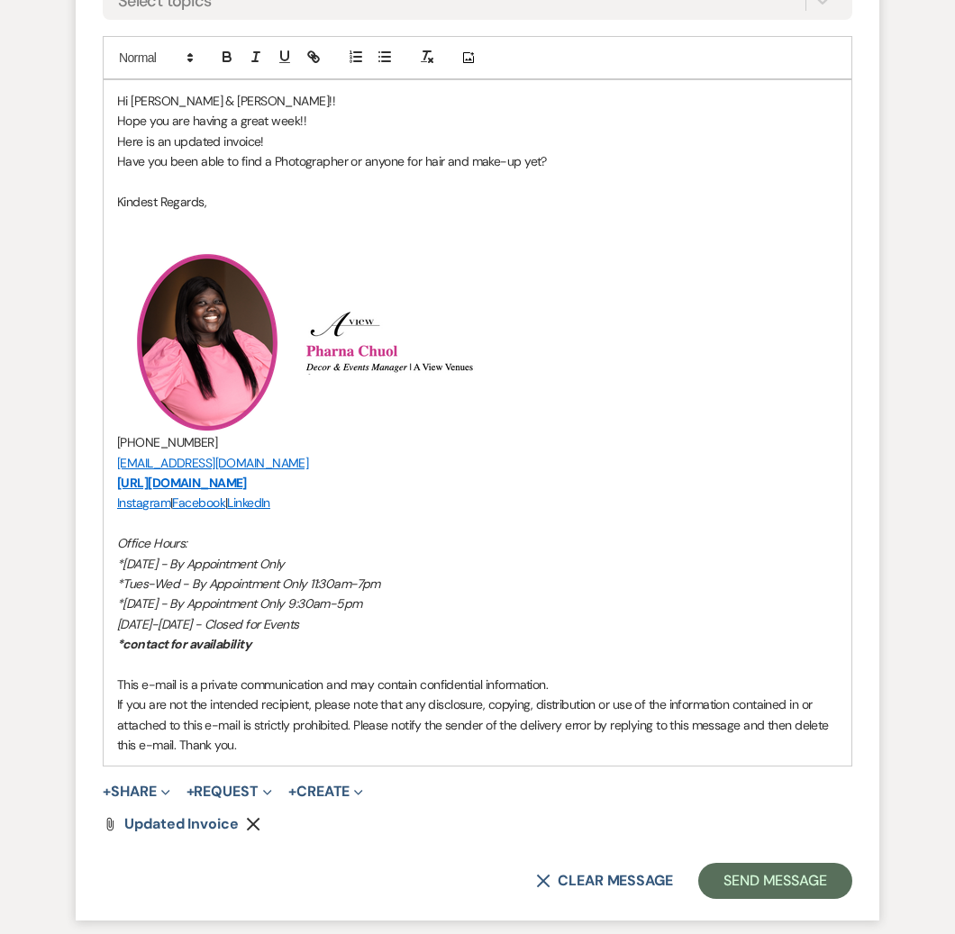
scroll to position [5317, 0]
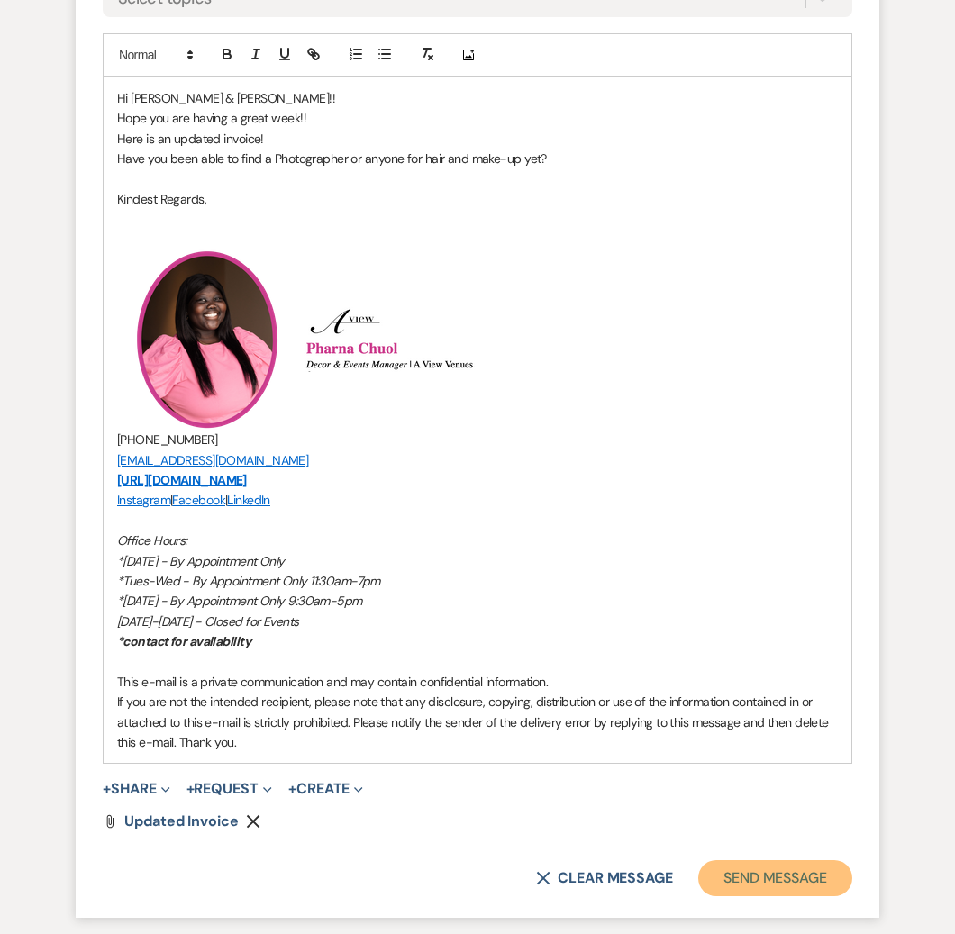
click at [719, 875] on button "Send Message" at bounding box center [775, 879] width 154 height 36
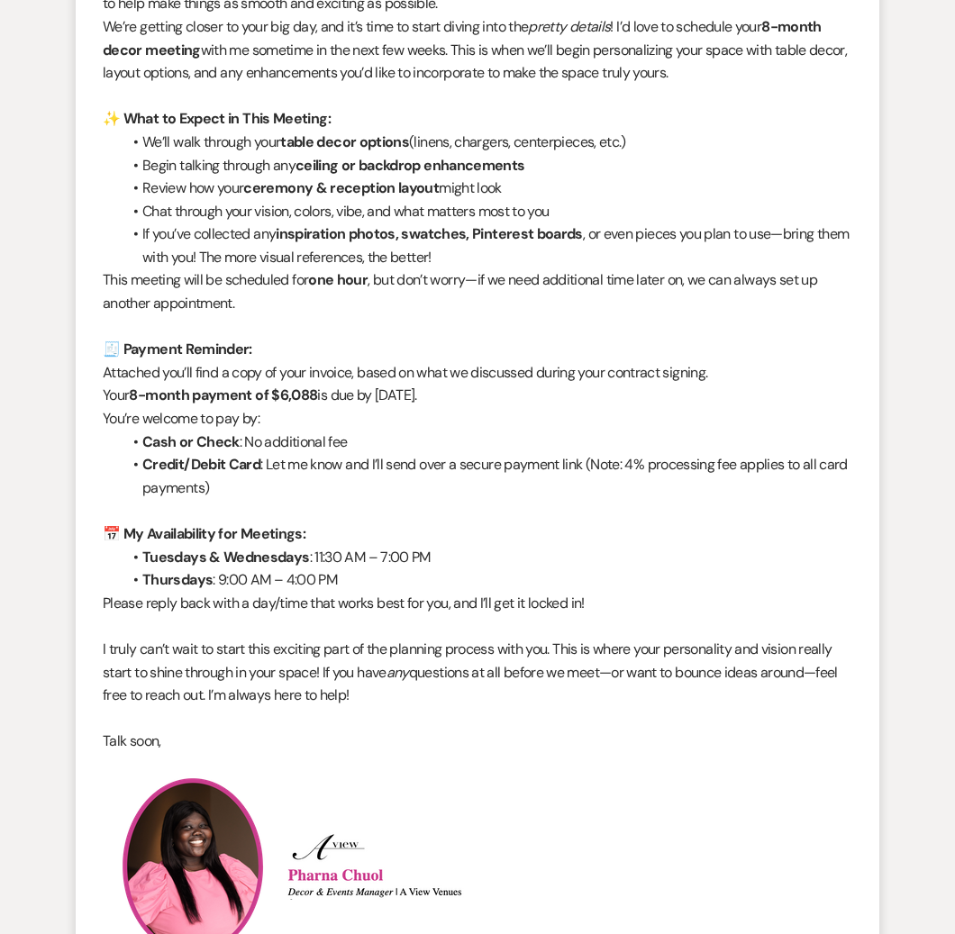
scroll to position [0, 0]
